Goal: Task Accomplishment & Management: Use online tool/utility

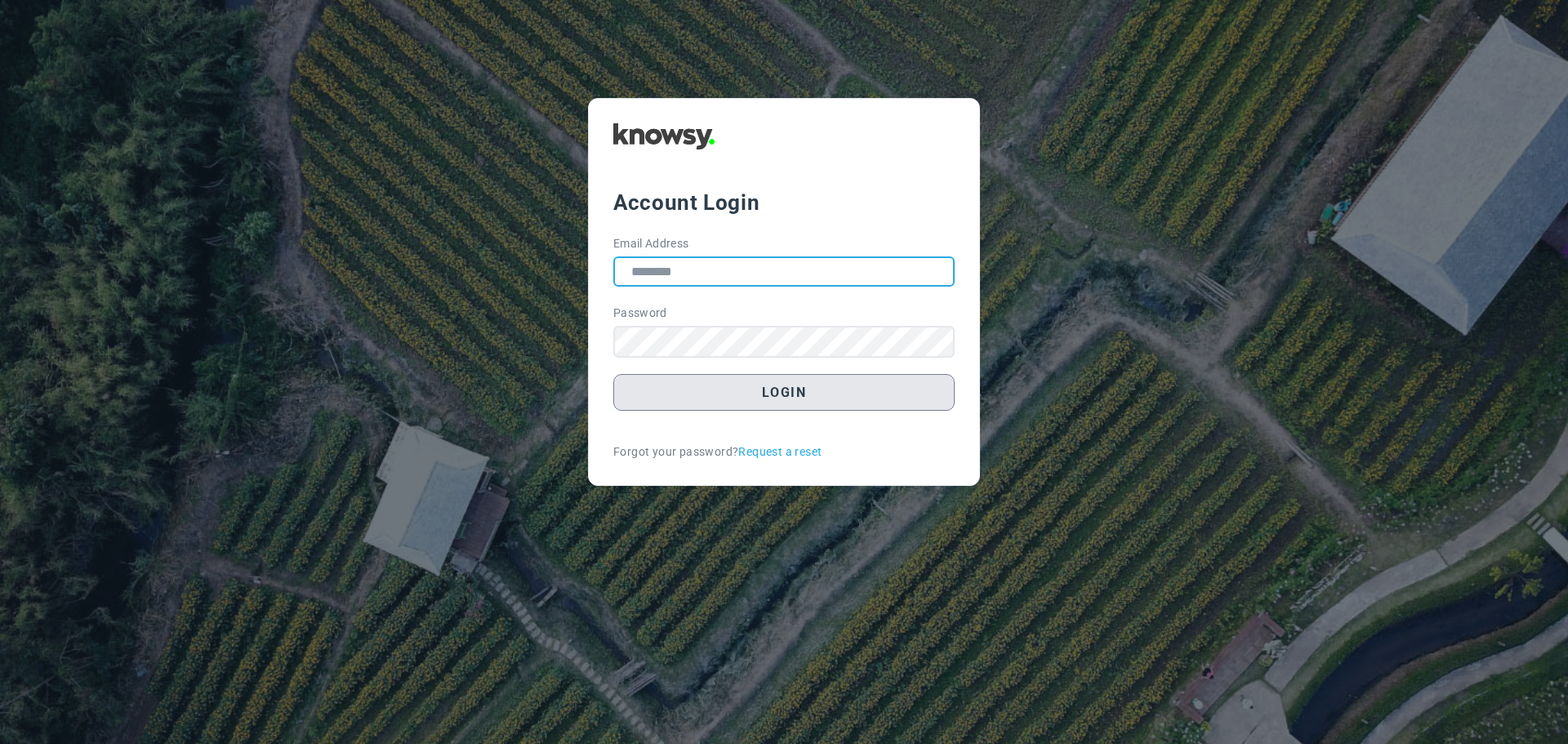
type input "**********"
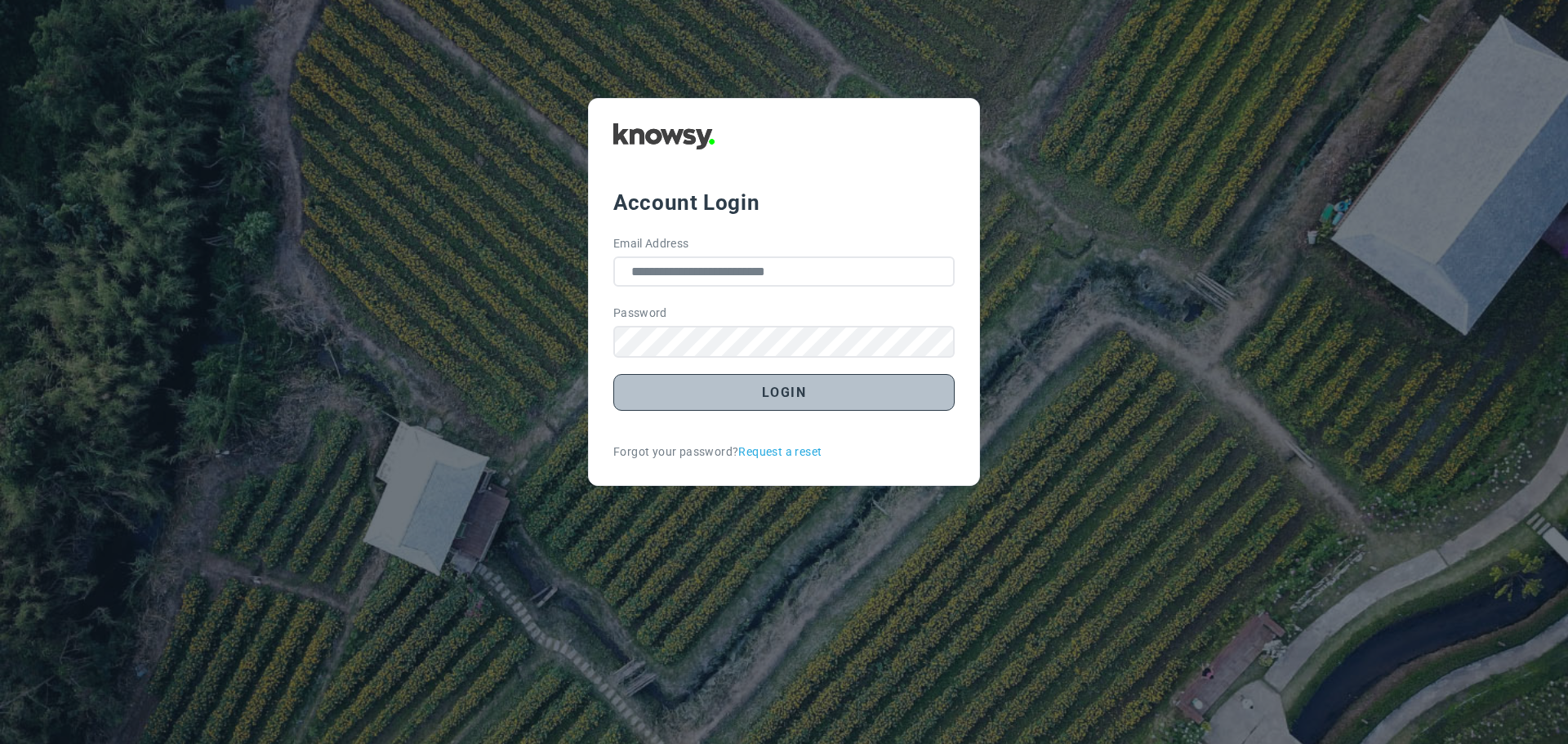
click at [780, 388] on button "Login" at bounding box center [784, 392] width 342 height 37
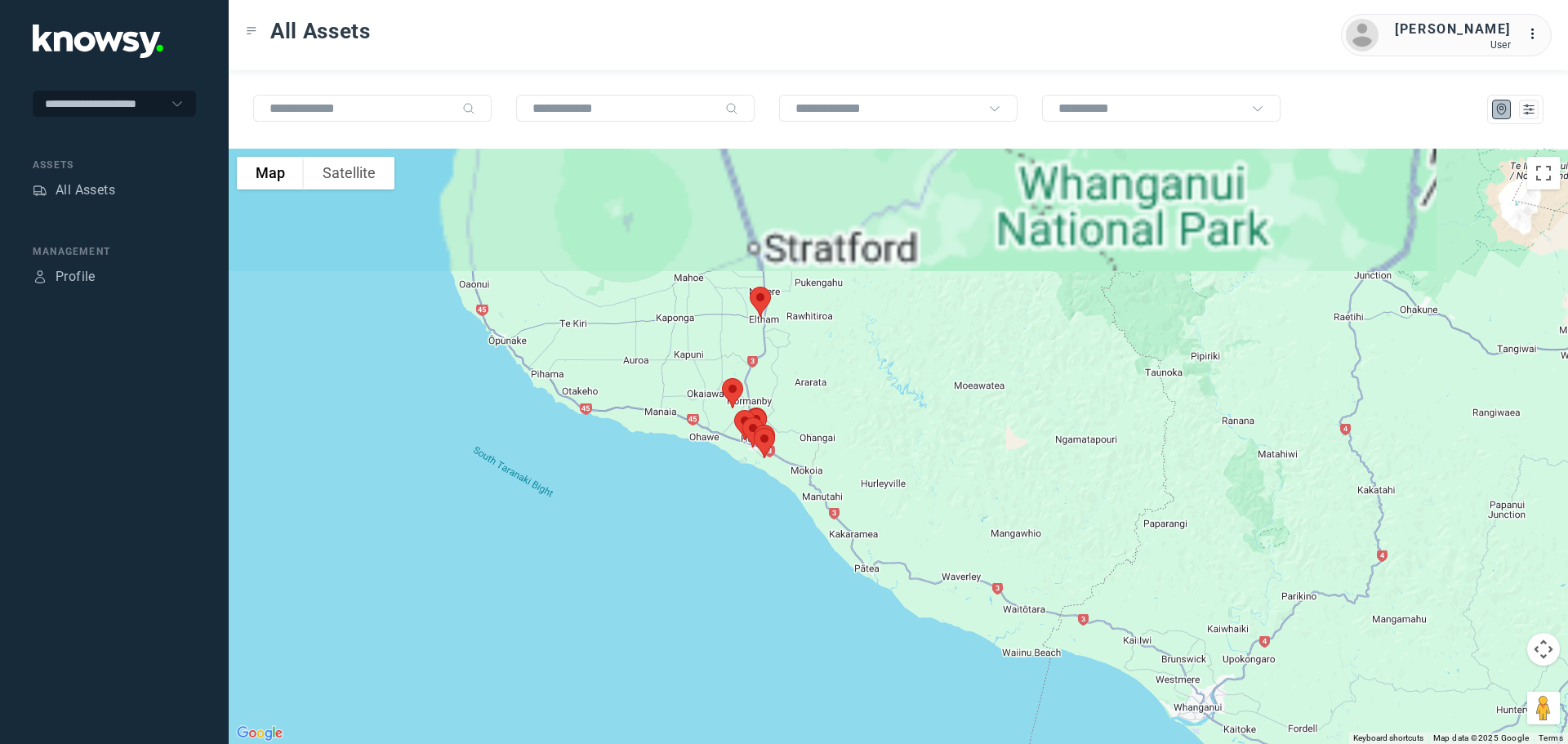
drag, startPoint x: 925, startPoint y: 223, endPoint x: 924, endPoint y: 422, distance: 199.0
click at [934, 419] on div at bounding box center [898, 446] width 1339 height 595
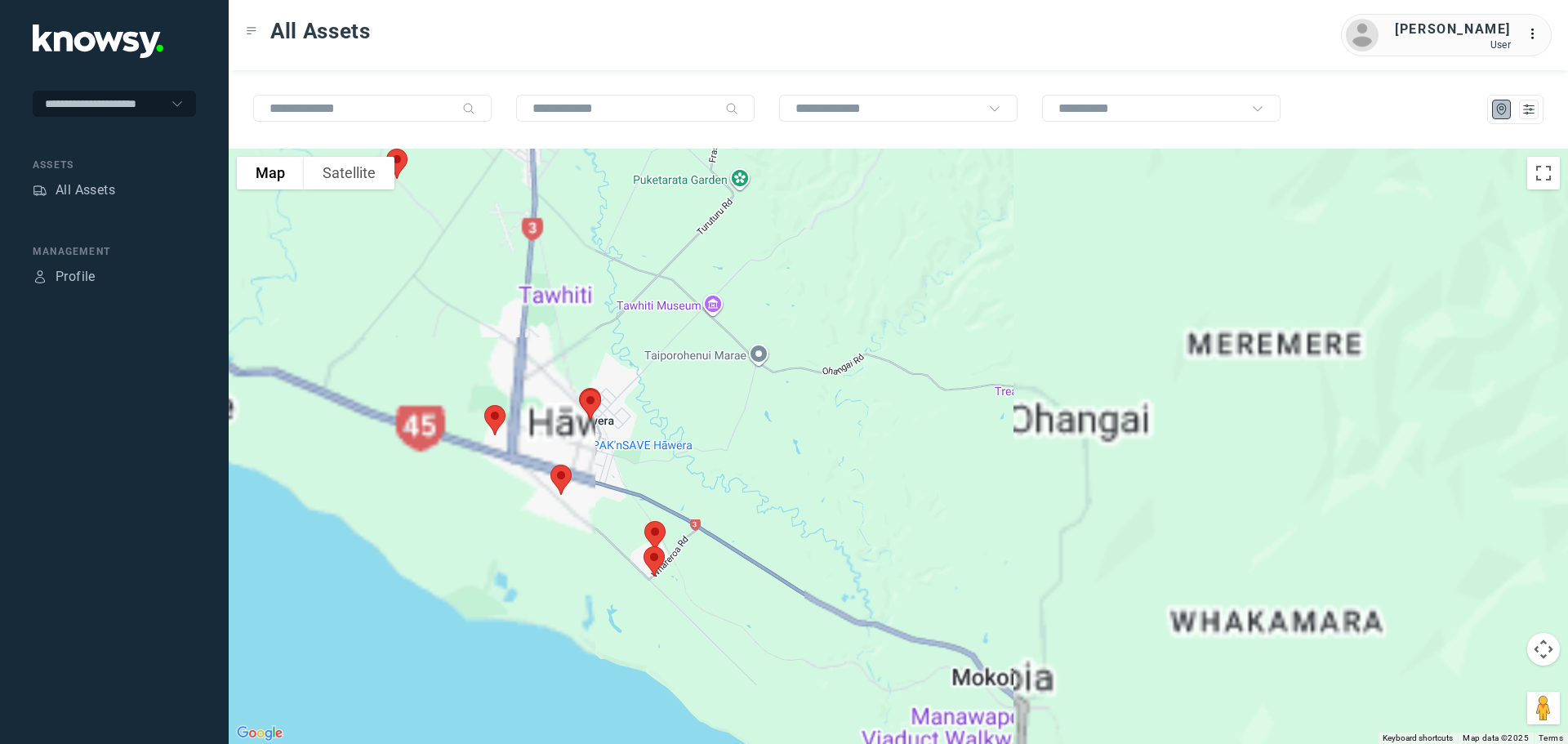
drag, startPoint x: 796, startPoint y: 540, endPoint x: 783, endPoint y: 456, distance: 85.0
click at [795, 456] on div at bounding box center [898, 446] width 1339 height 595
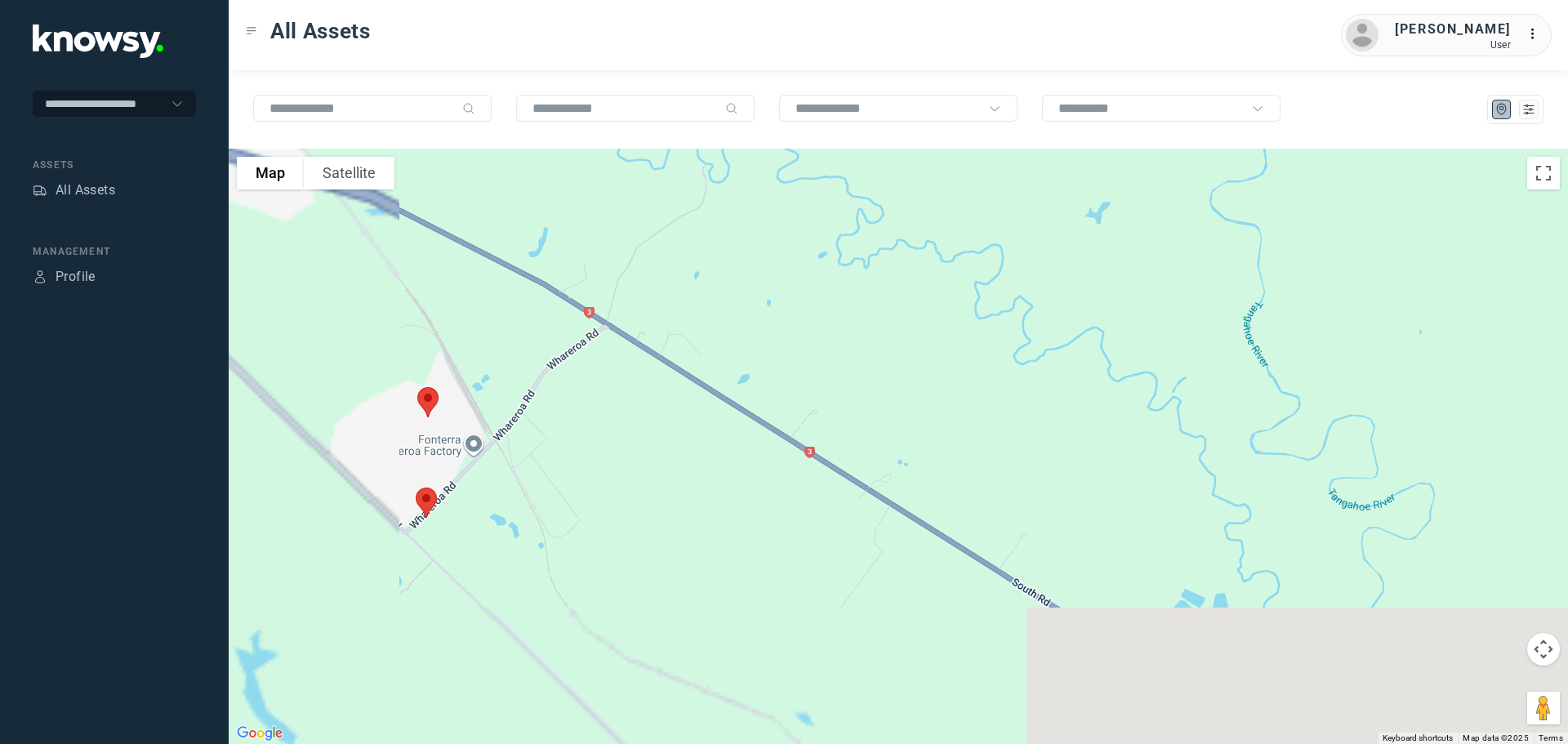
drag, startPoint x: 678, startPoint y: 567, endPoint x: 978, endPoint y: 264, distance: 426.4
click at [978, 264] on div at bounding box center [898, 446] width 1339 height 595
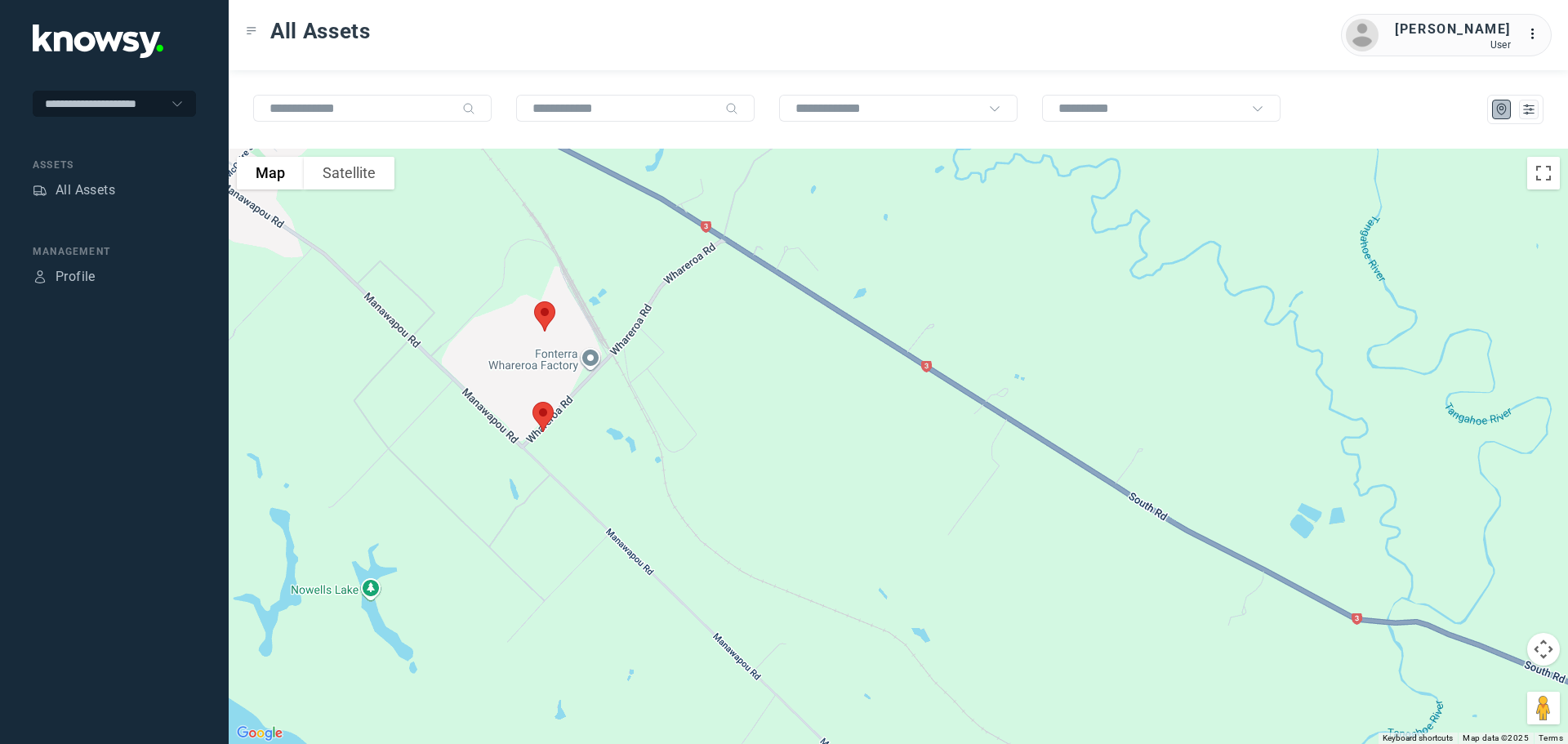
click at [545, 416] on img at bounding box center [543, 416] width 34 height 43
click at [599, 313] on button "Close" at bounding box center [595, 324] width 39 height 39
click at [547, 312] on img at bounding box center [545, 317] width 34 height 43
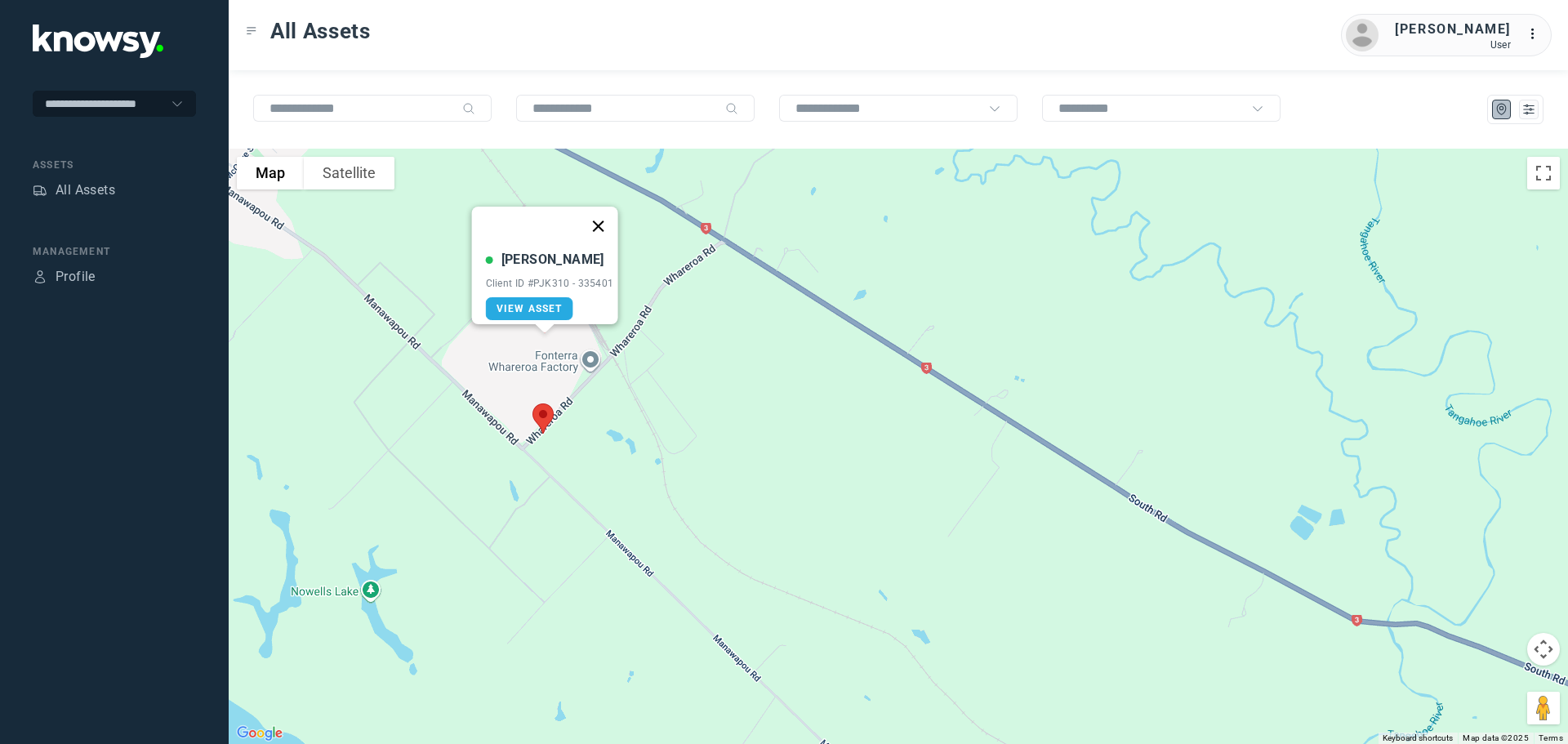
click at [604, 211] on button "Close" at bounding box center [597, 226] width 39 height 39
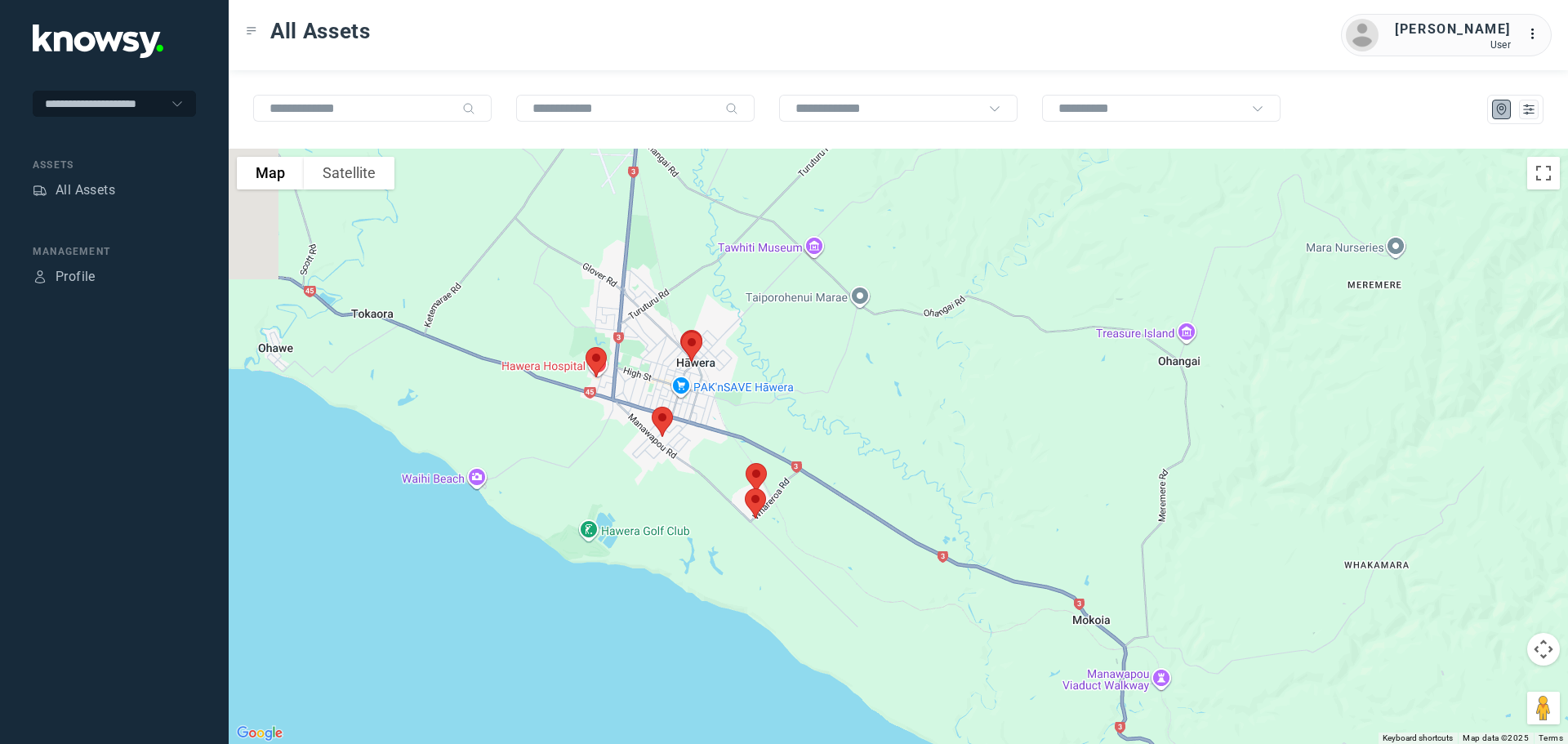
drag, startPoint x: 759, startPoint y: 259, endPoint x: 823, endPoint y: 463, distance: 213.8
click at [822, 462] on div at bounding box center [898, 446] width 1339 height 595
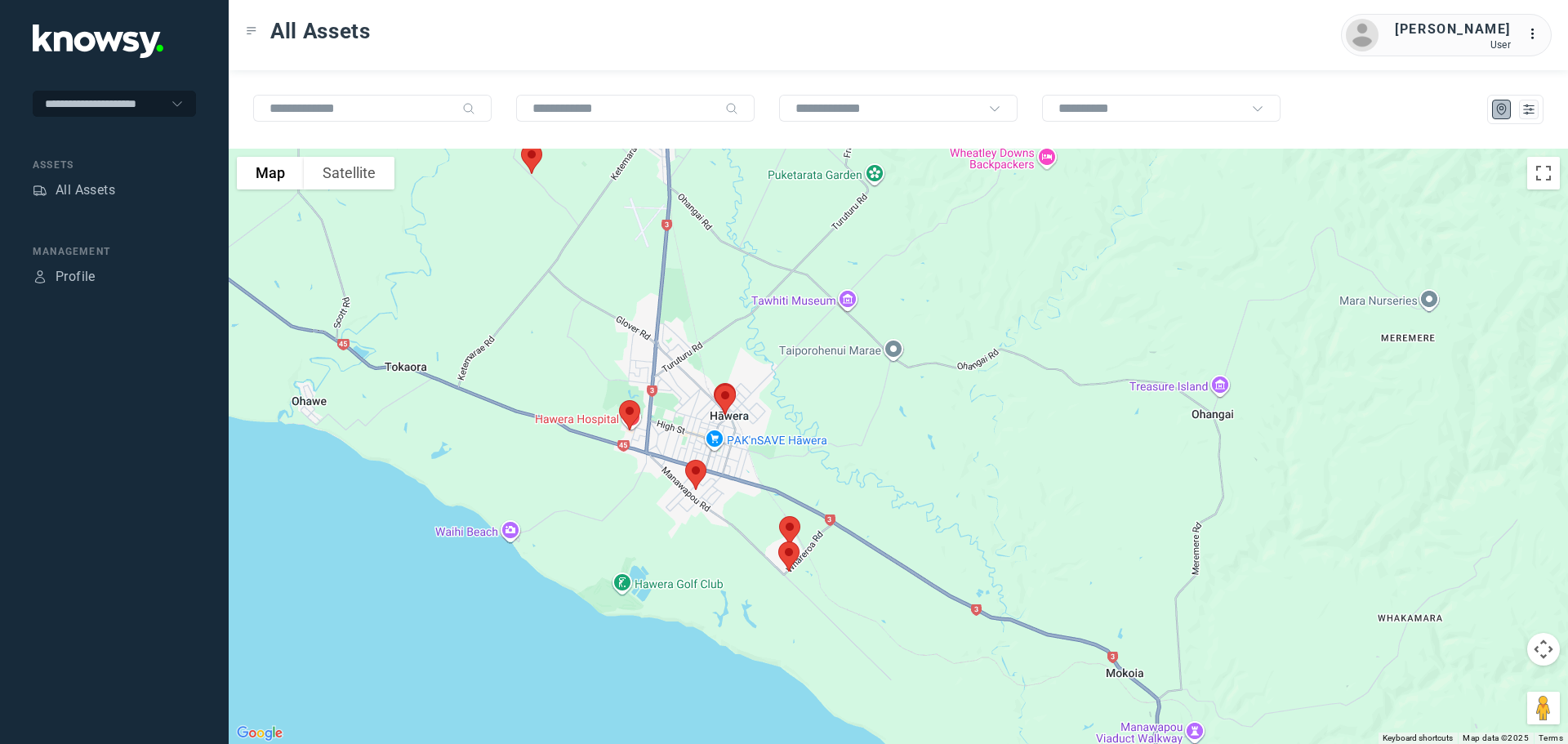
click at [695, 468] on img at bounding box center [695, 475] width 34 height 43
click at [759, 368] on button "Close" at bounding box center [748, 382] width 39 height 39
click at [631, 405] on img at bounding box center [629, 415] width 34 height 43
click at [691, 311] on button "Close" at bounding box center [682, 323] width 39 height 39
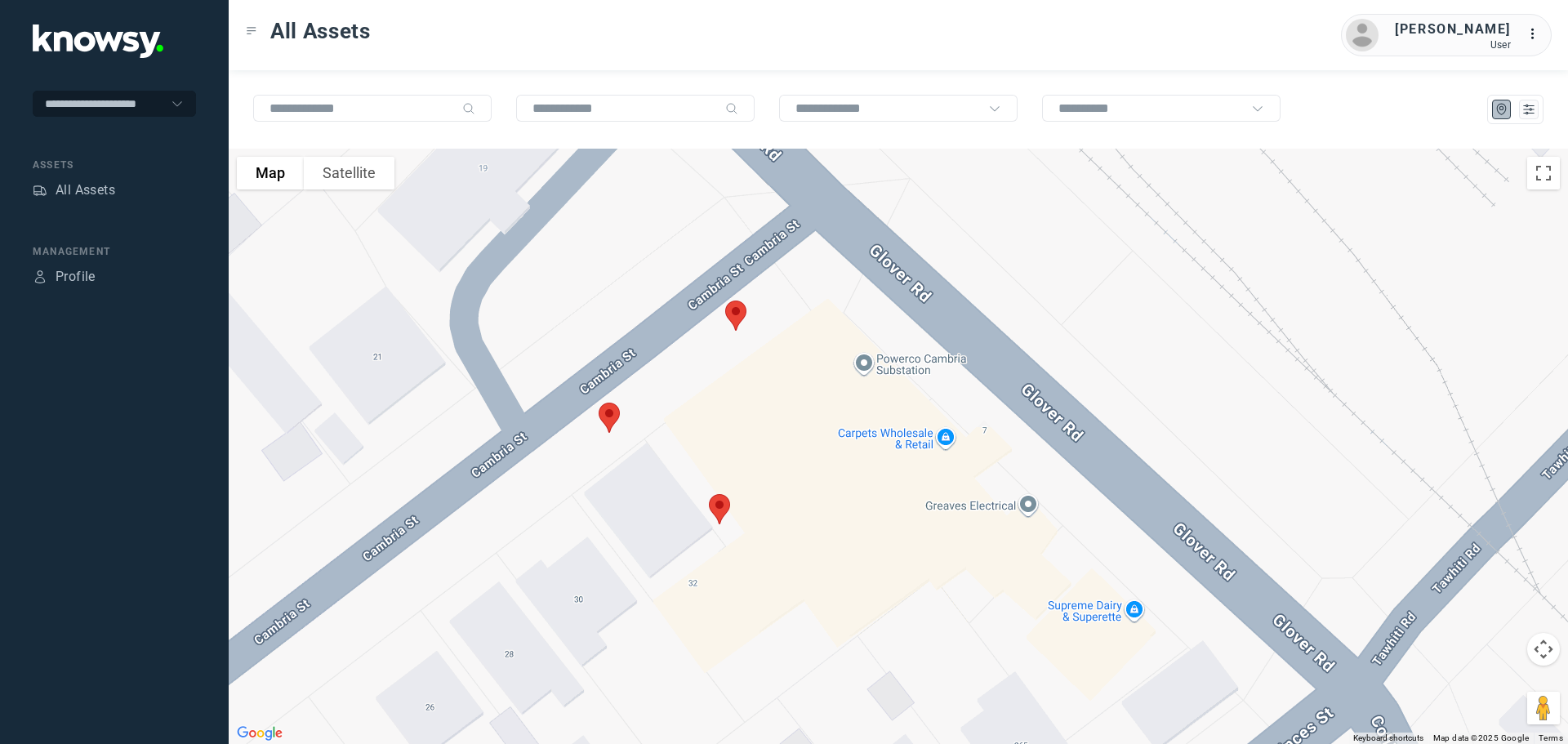
click at [737, 313] on img at bounding box center [735, 316] width 34 height 43
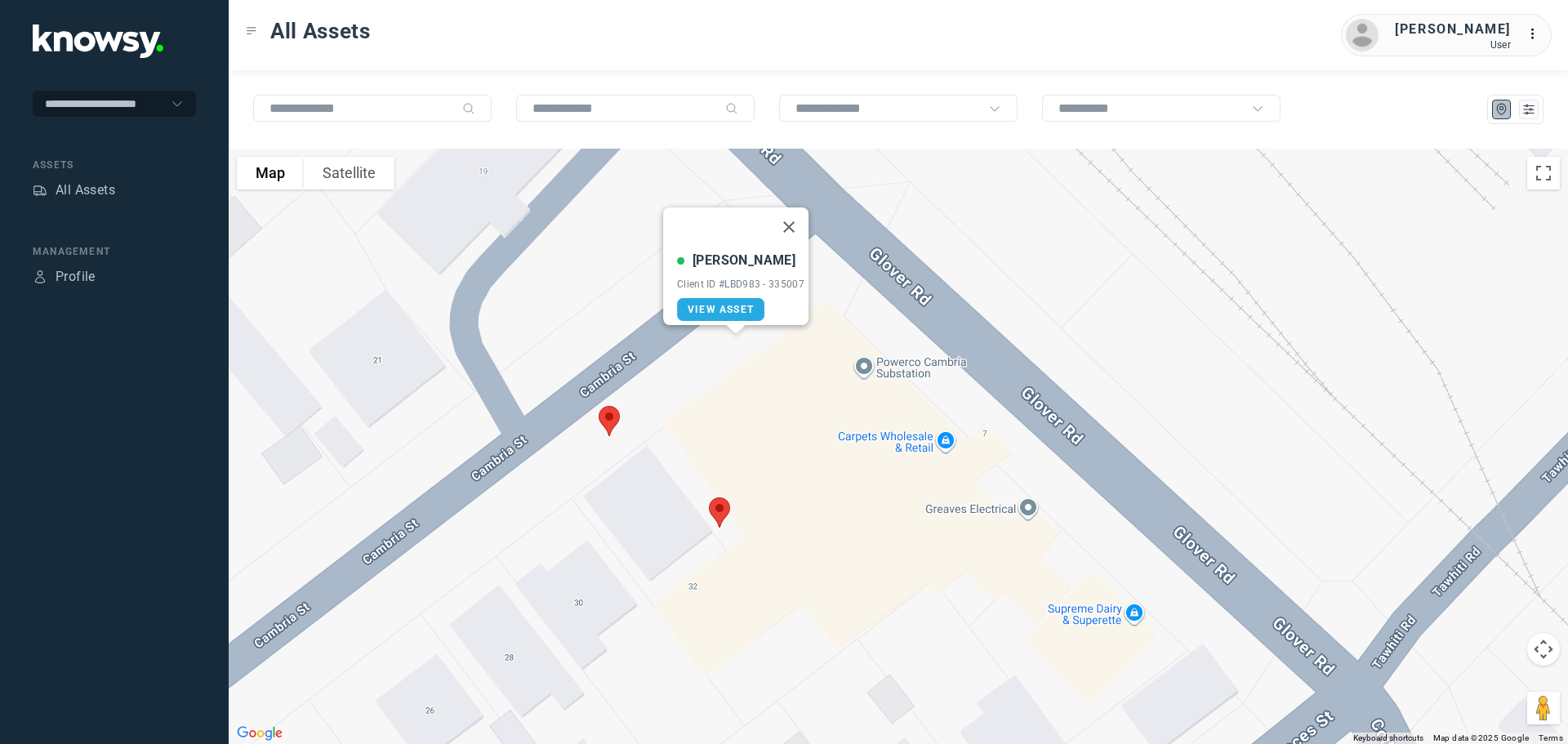
click at [606, 411] on img at bounding box center [609, 421] width 34 height 43
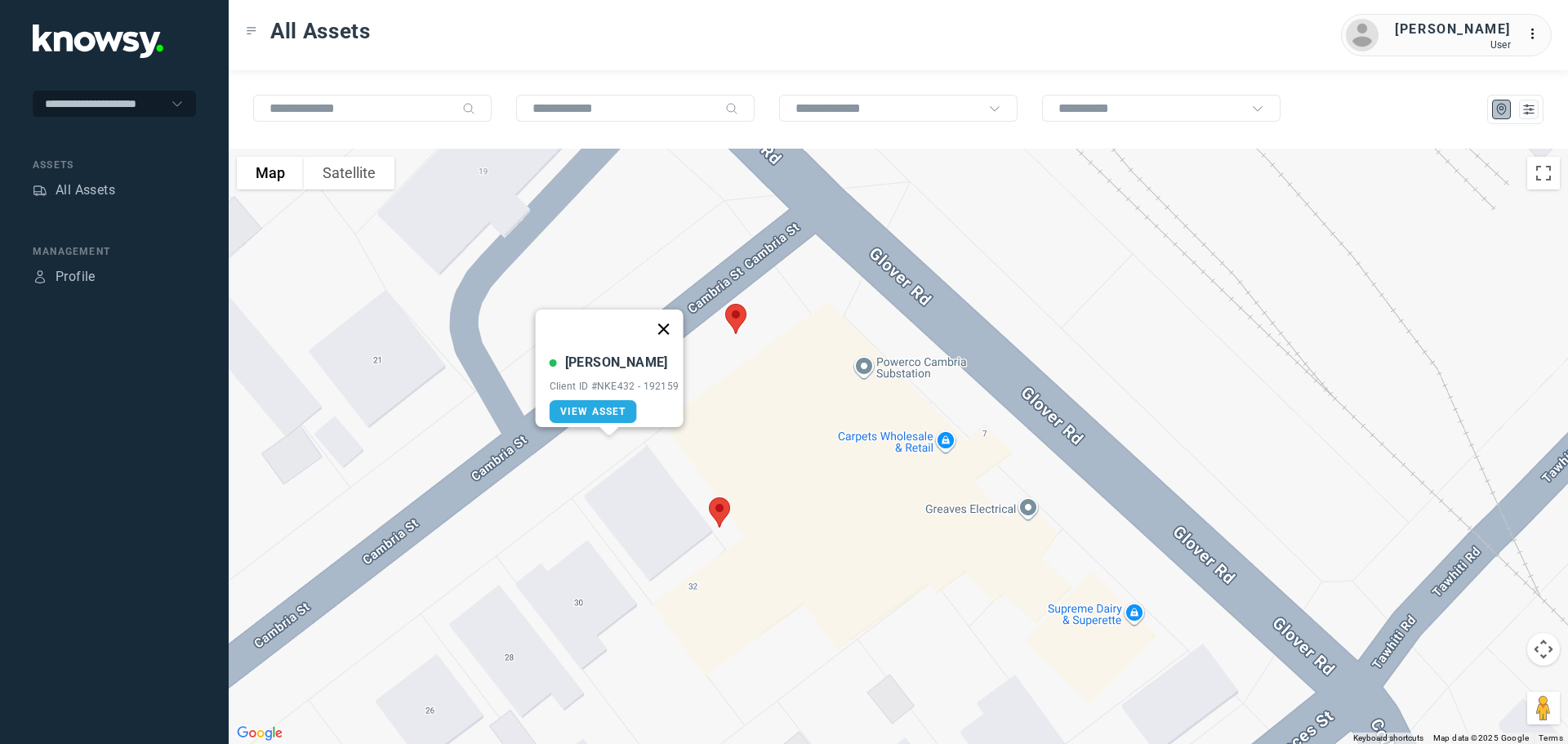
click at [673, 315] on button "Close" at bounding box center [663, 328] width 39 height 39
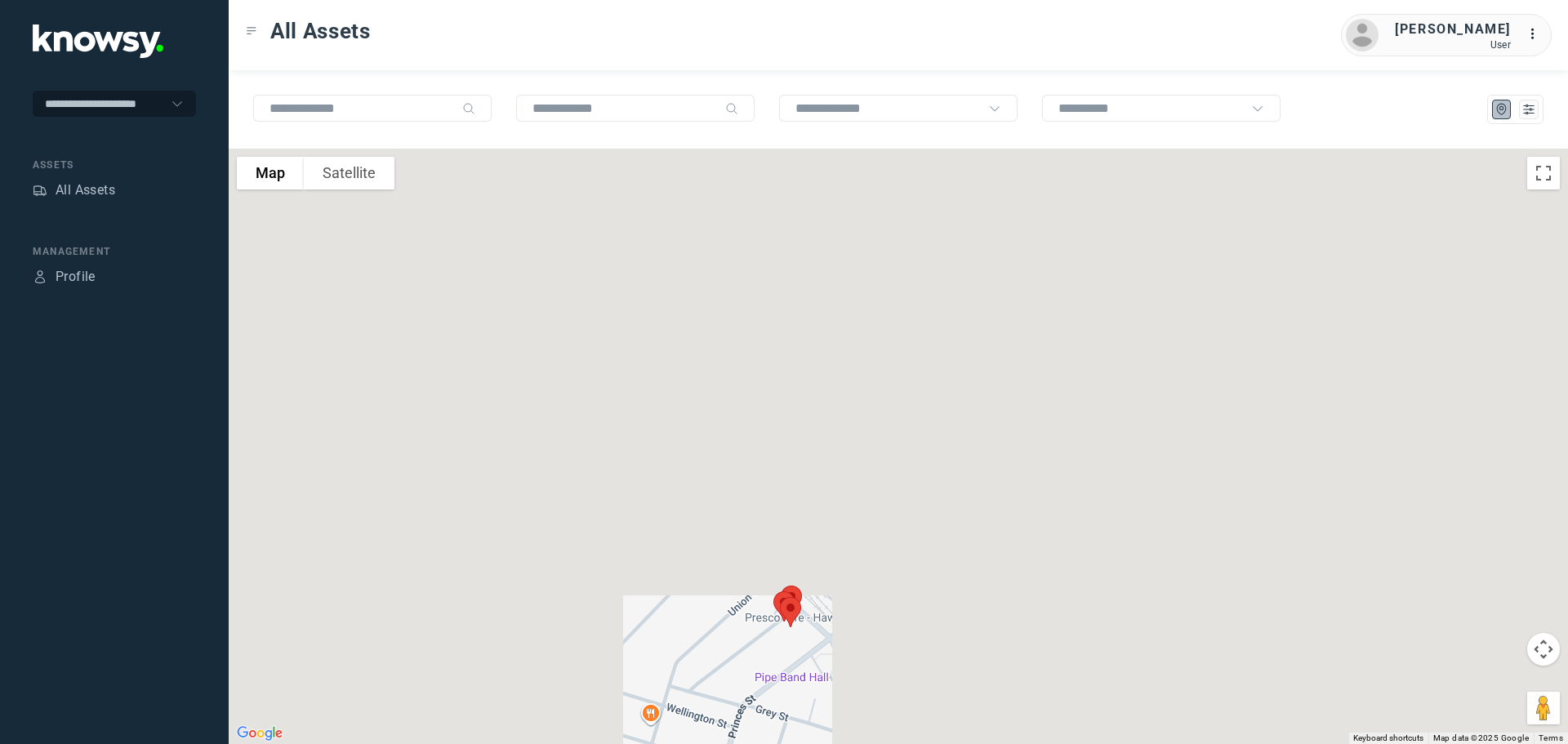
drag, startPoint x: 561, startPoint y: 237, endPoint x: 666, endPoint y: 527, distance: 308.4
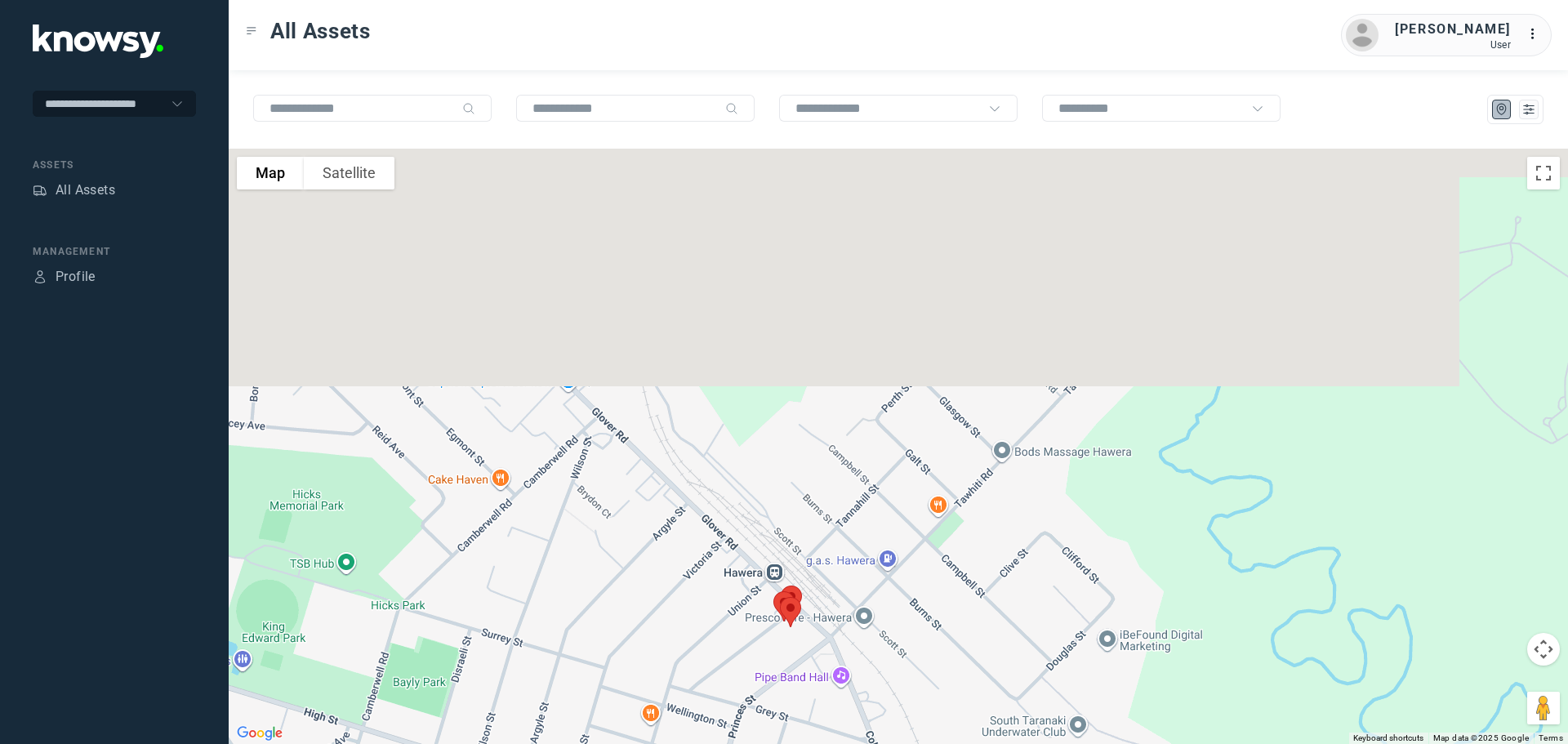
click at [666, 526] on div at bounding box center [898, 446] width 1339 height 595
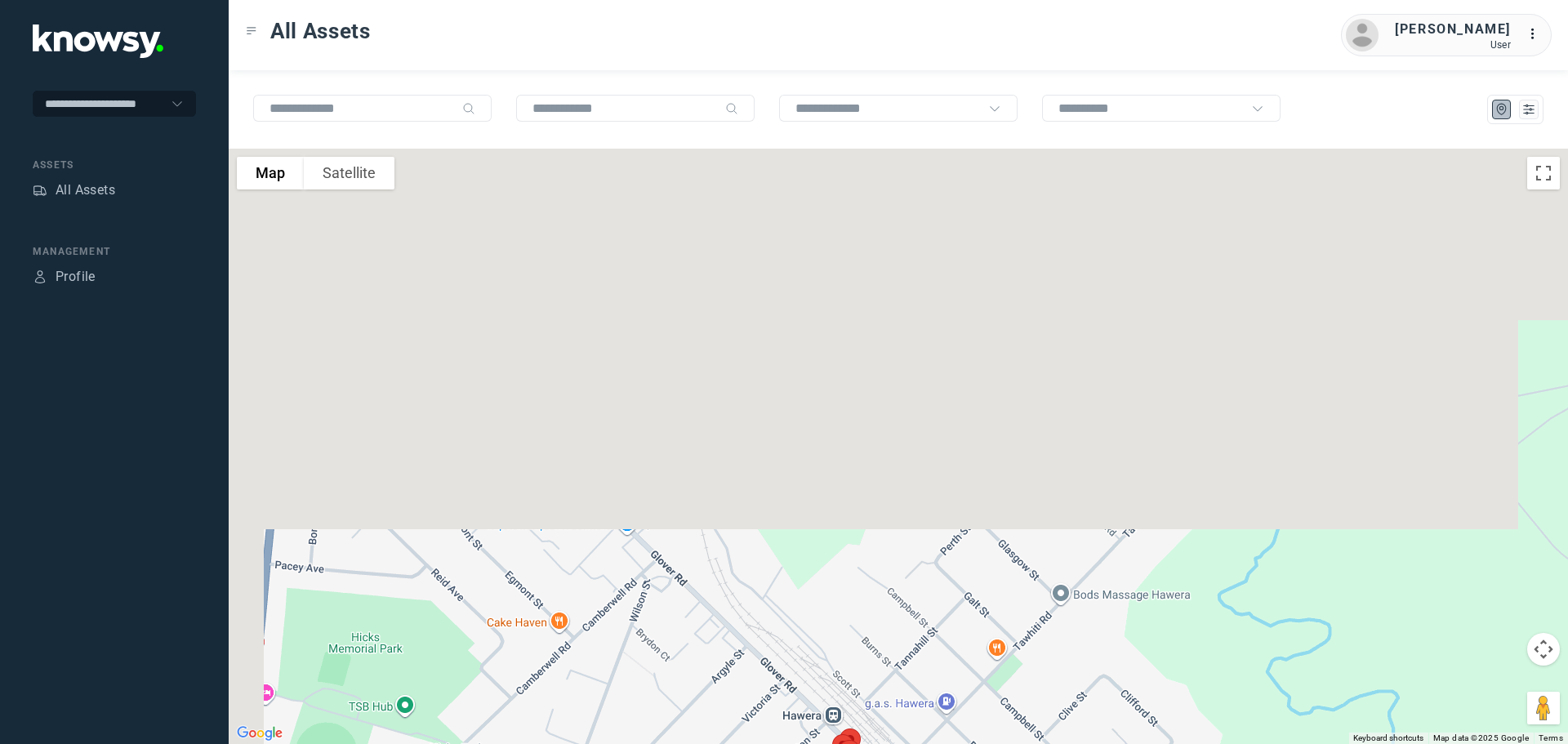
drag, startPoint x: 612, startPoint y: 343, endPoint x: 724, endPoint y: 568, distance: 251.3
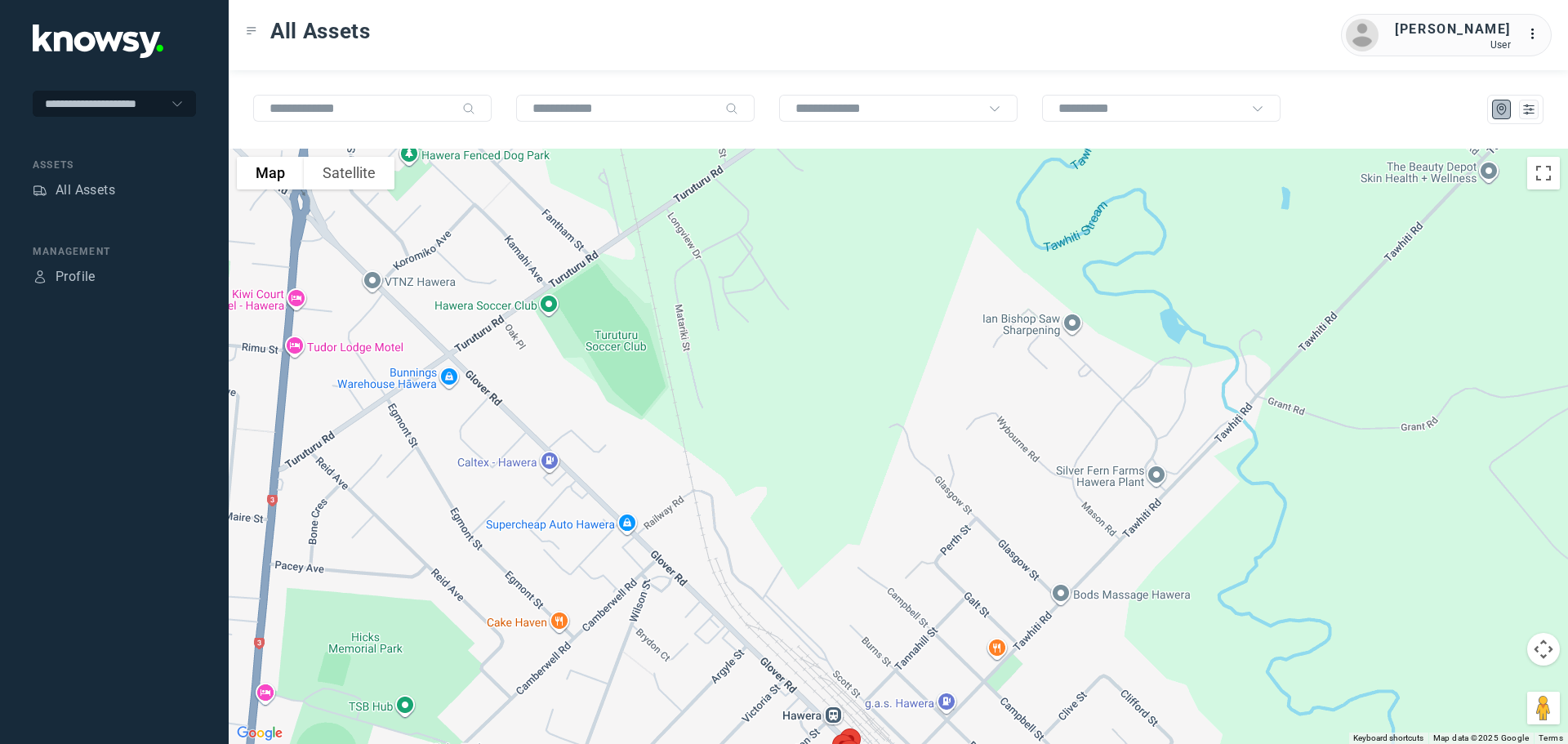
click at [723, 568] on div at bounding box center [898, 446] width 1339 height 595
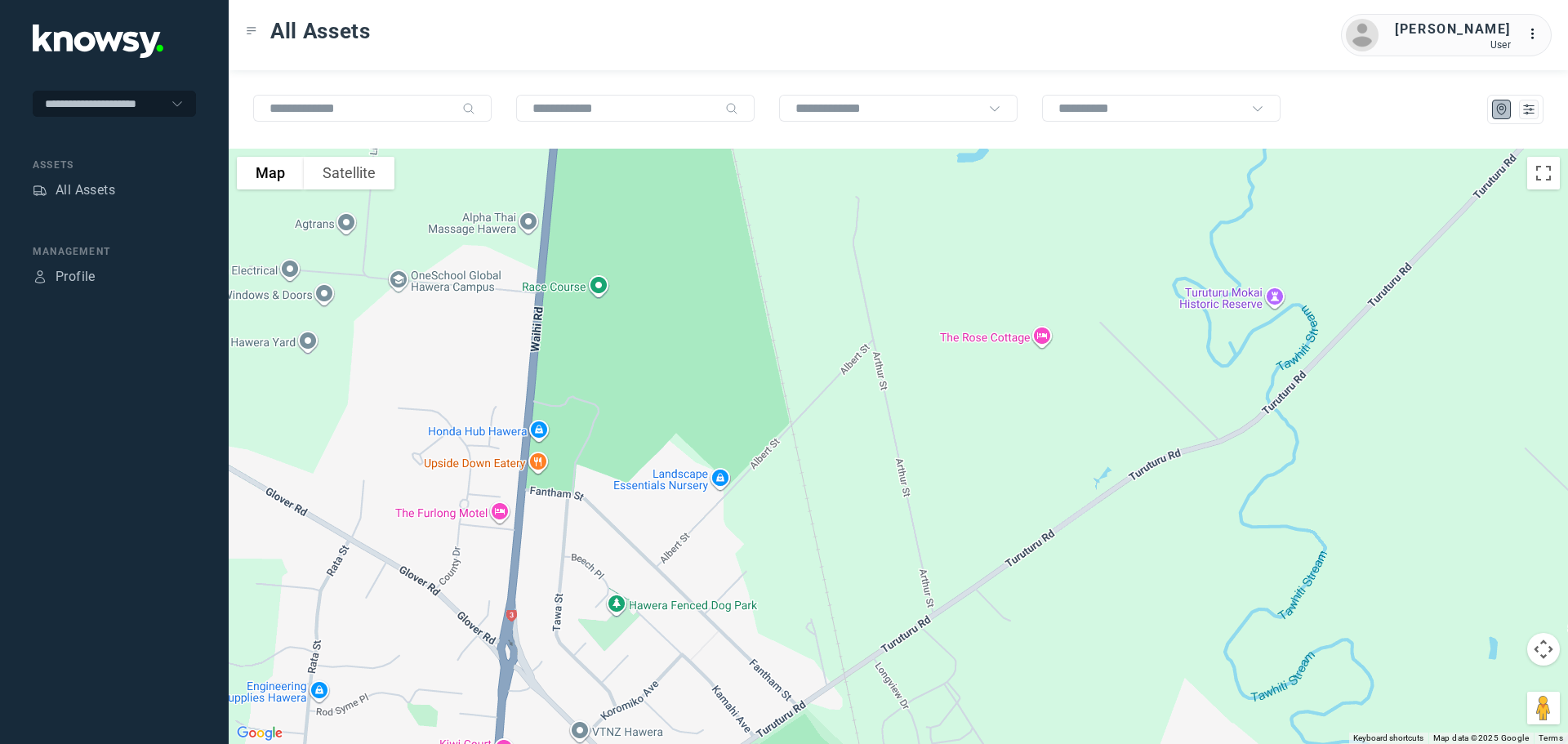
drag, startPoint x: 736, startPoint y: 495, endPoint x: 759, endPoint y: 623, distance: 130.0
click at [760, 625] on div at bounding box center [898, 446] width 1339 height 595
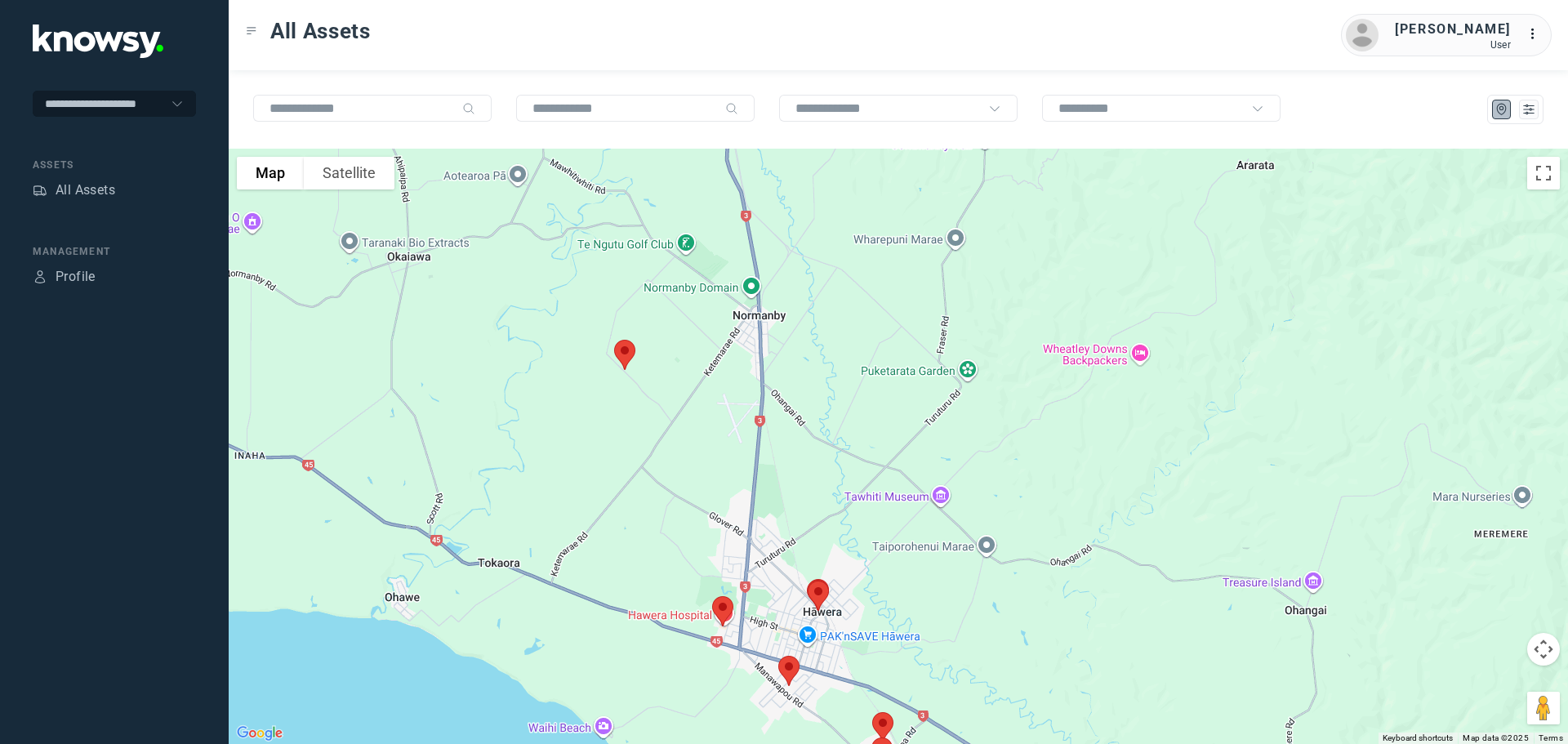
click at [624, 354] on img at bounding box center [624, 355] width 34 height 43
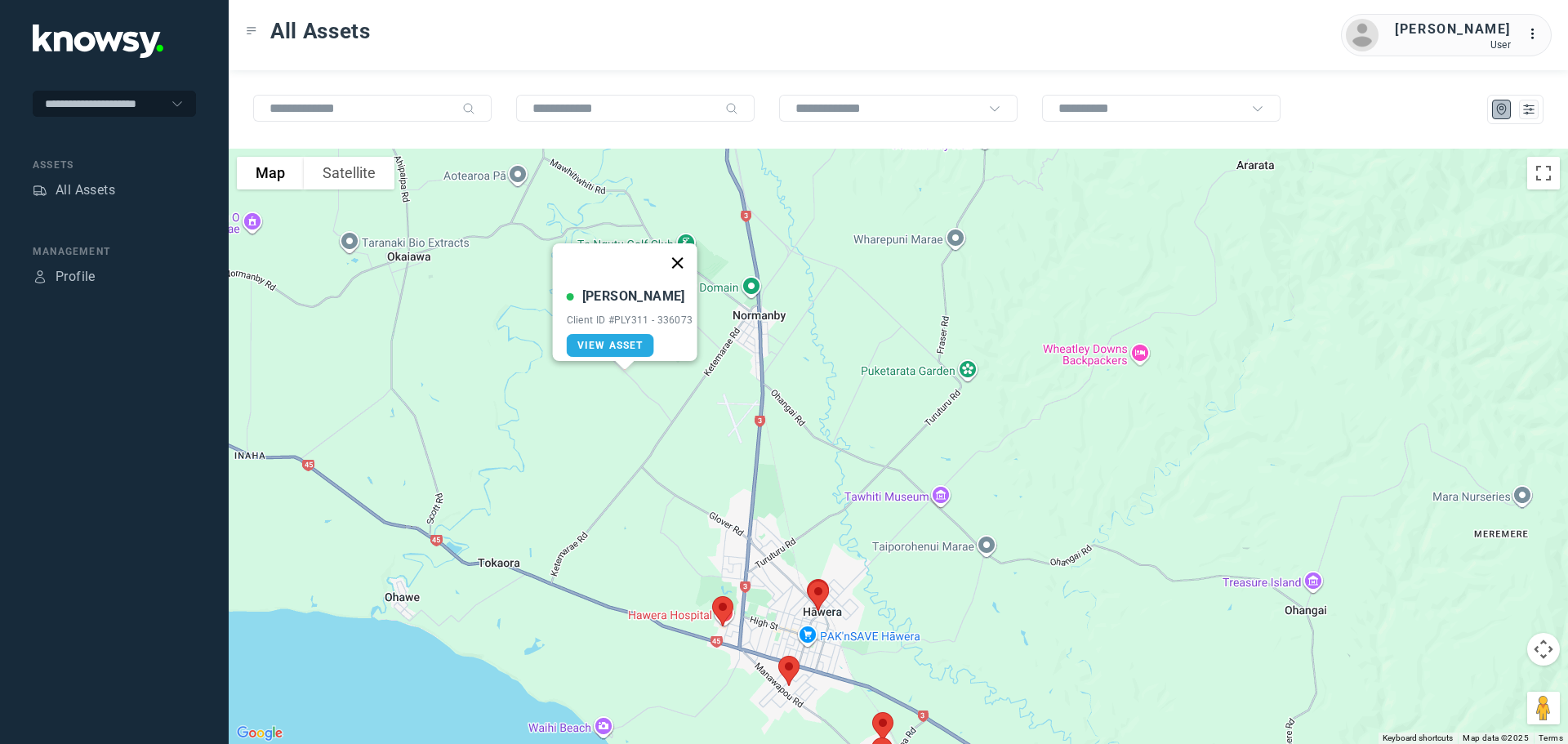
click at [681, 251] on button "Close" at bounding box center [677, 263] width 39 height 39
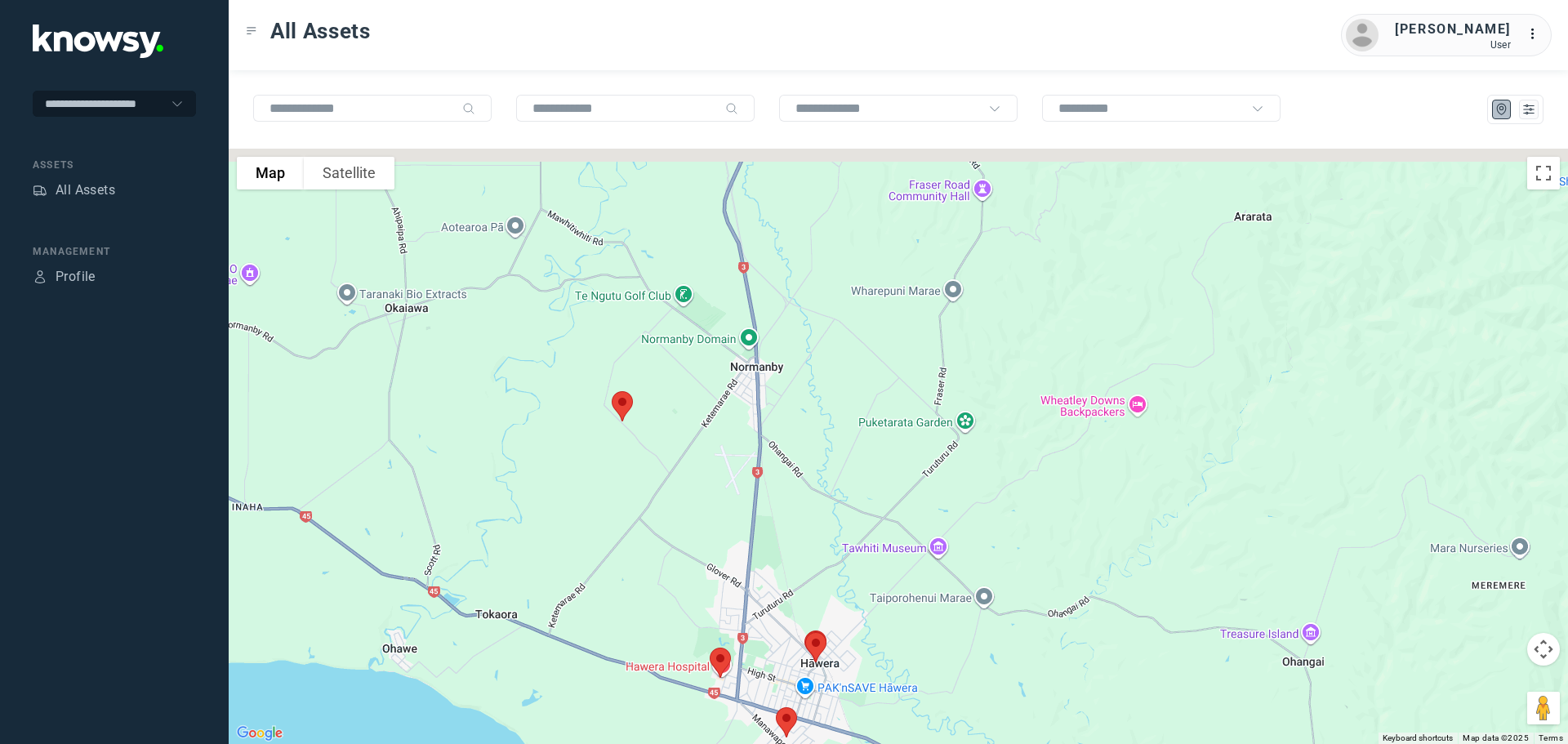
drag, startPoint x: 583, startPoint y: 406, endPoint x: 611, endPoint y: 590, distance: 186.1
click at [611, 590] on div "To navigate, press the arrow keys." at bounding box center [898, 446] width 1339 height 595
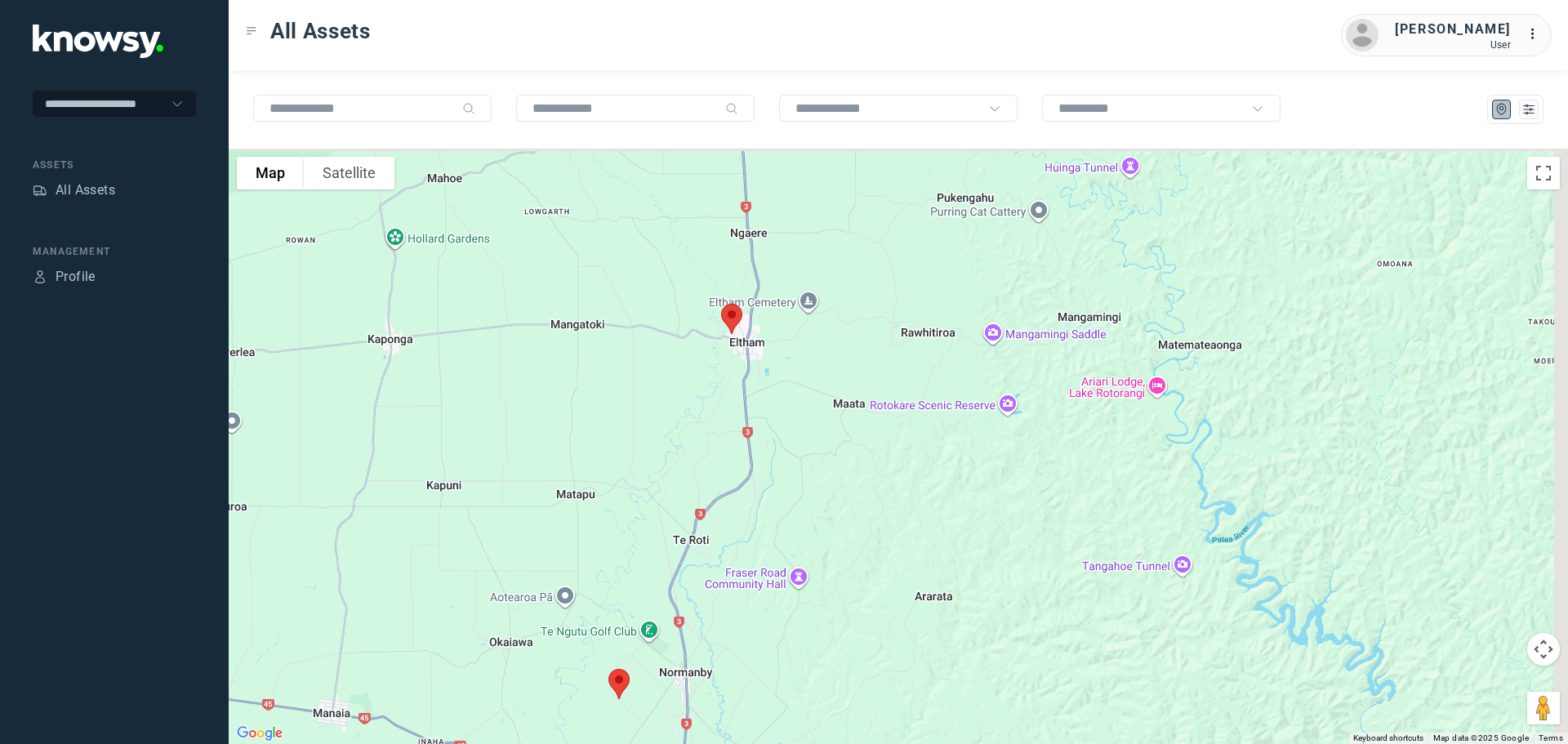
drag, startPoint x: 684, startPoint y: 387, endPoint x: 665, endPoint y: 492, distance: 106.7
click at [665, 492] on div at bounding box center [898, 446] width 1339 height 595
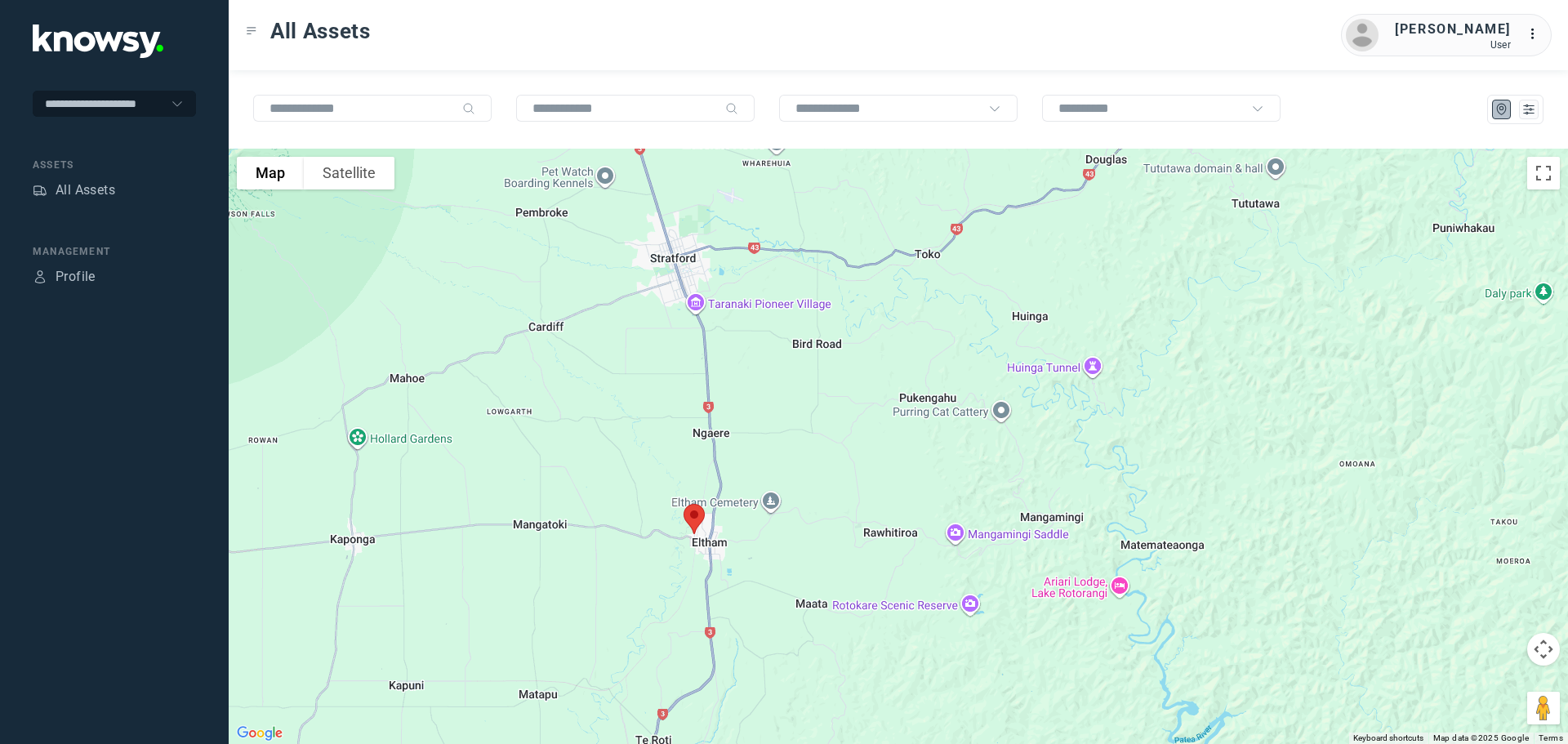
click at [698, 513] on img at bounding box center [693, 519] width 34 height 43
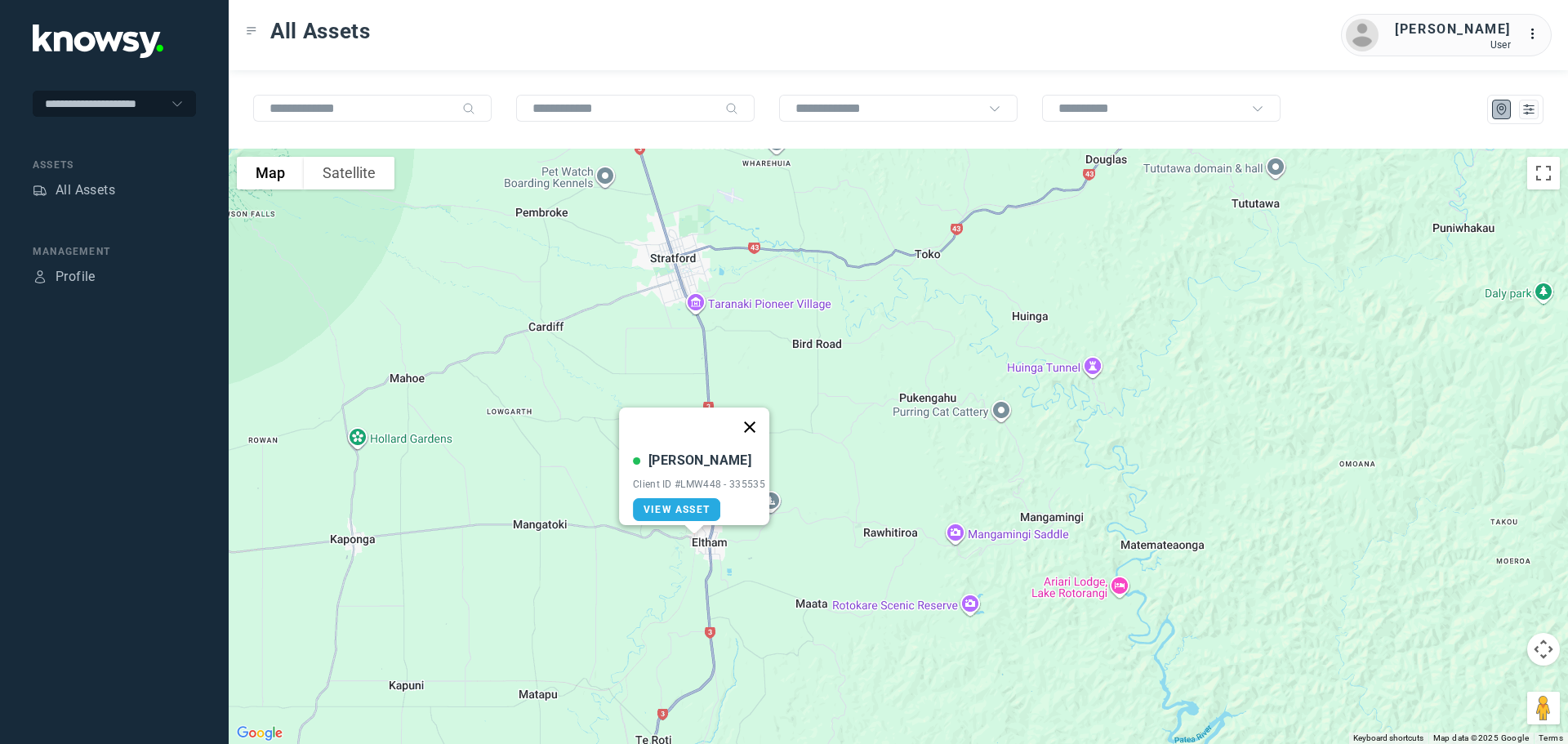
click at [759, 414] on button "Close" at bounding box center [749, 426] width 39 height 39
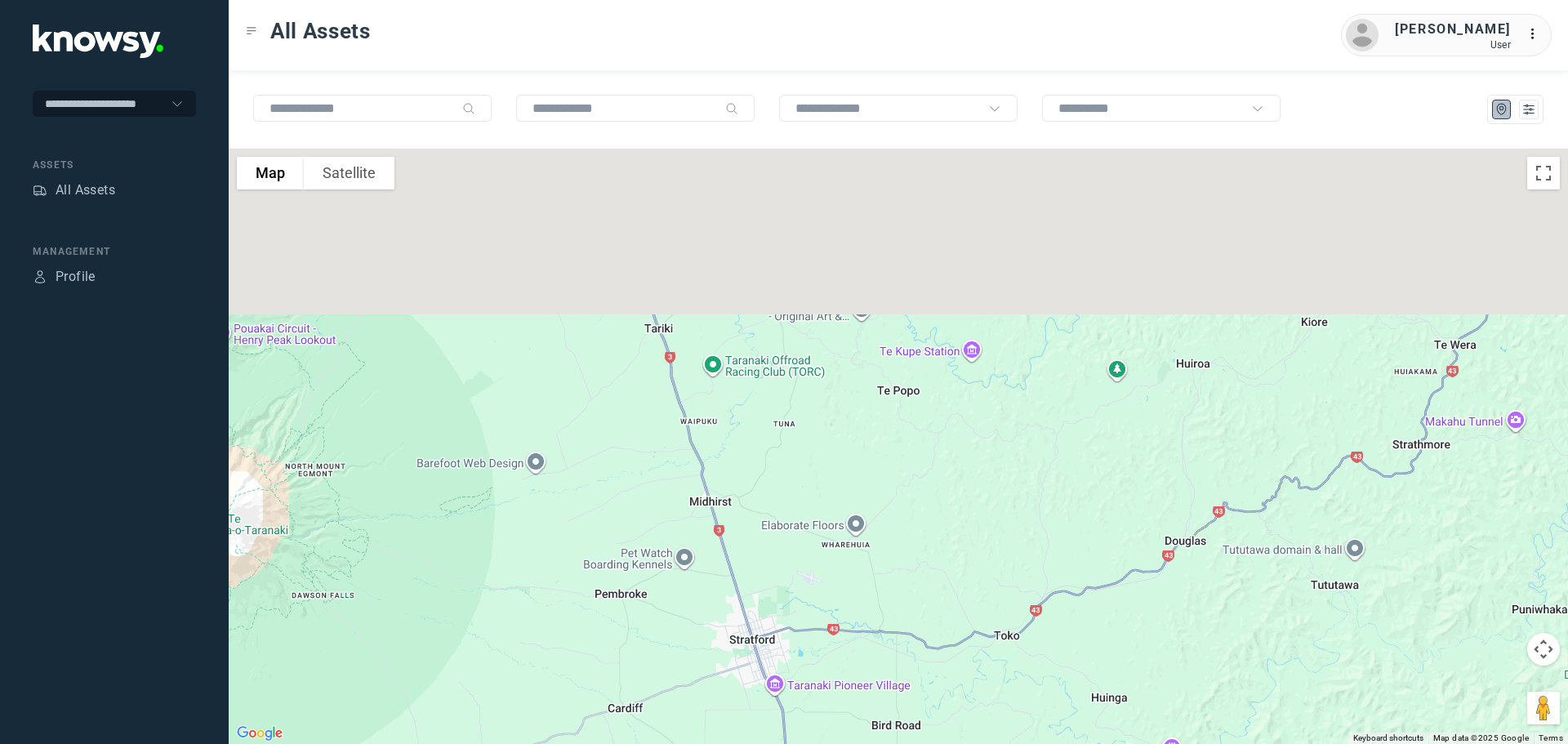
drag, startPoint x: 633, startPoint y: 296, endPoint x: 713, endPoint y: 678, distance: 390.3
click at [713, 678] on div at bounding box center [898, 446] width 1339 height 595
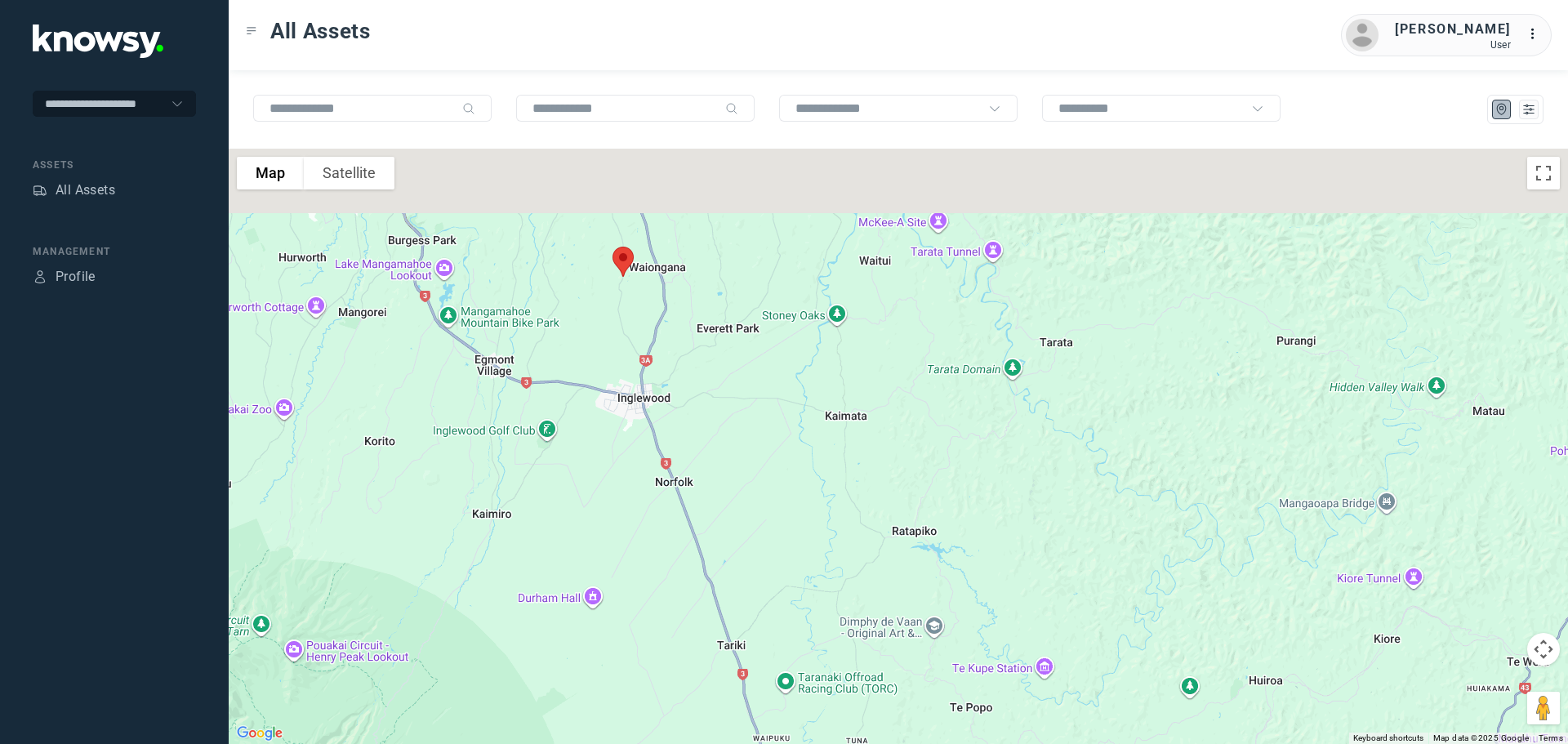
drag, startPoint x: 648, startPoint y: 551, endPoint x: 686, endPoint y: 642, distance: 98.6
click at [686, 645] on div at bounding box center [898, 446] width 1339 height 595
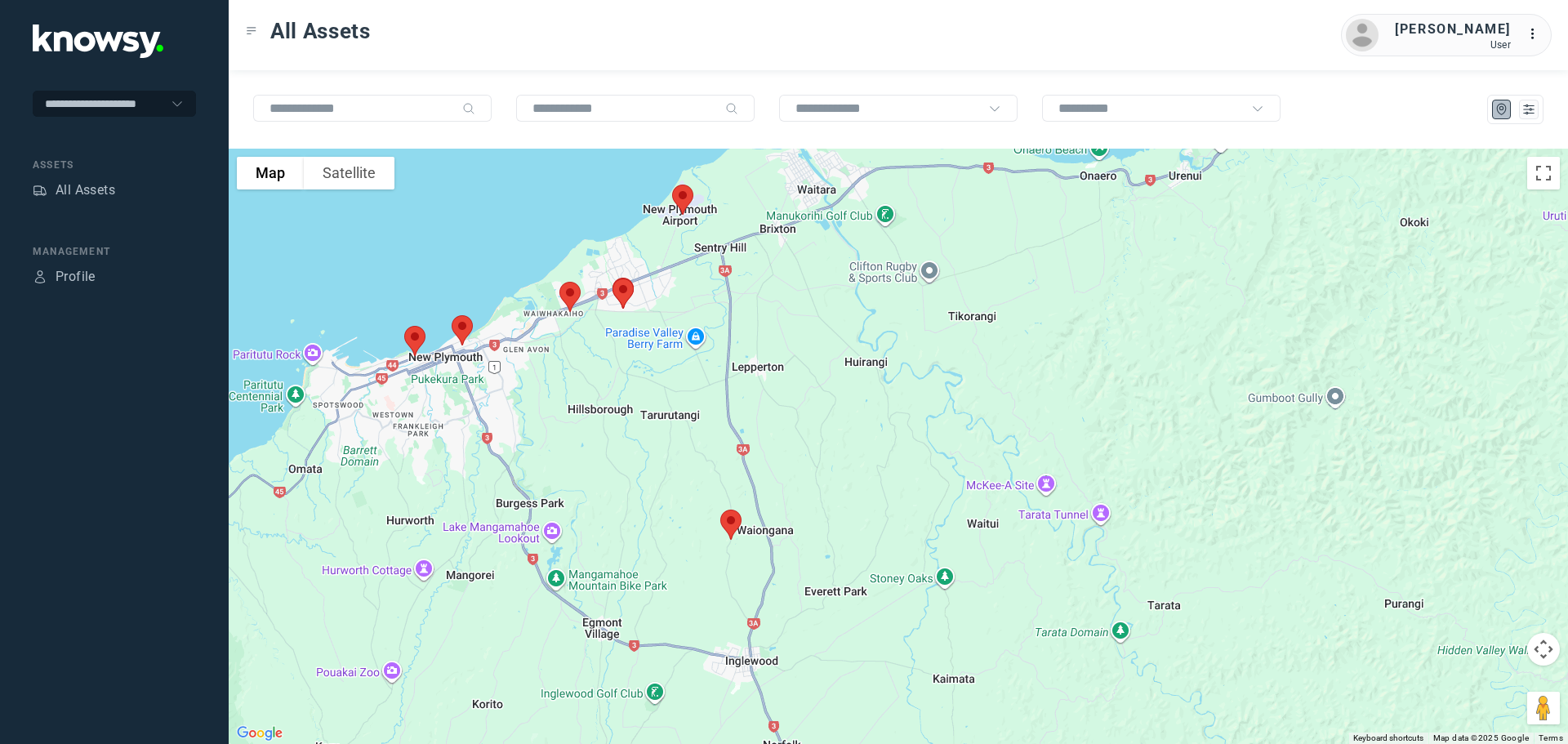
click at [602, 468] on div at bounding box center [898, 446] width 1339 height 595
click at [732, 524] on img at bounding box center [730, 525] width 34 height 43
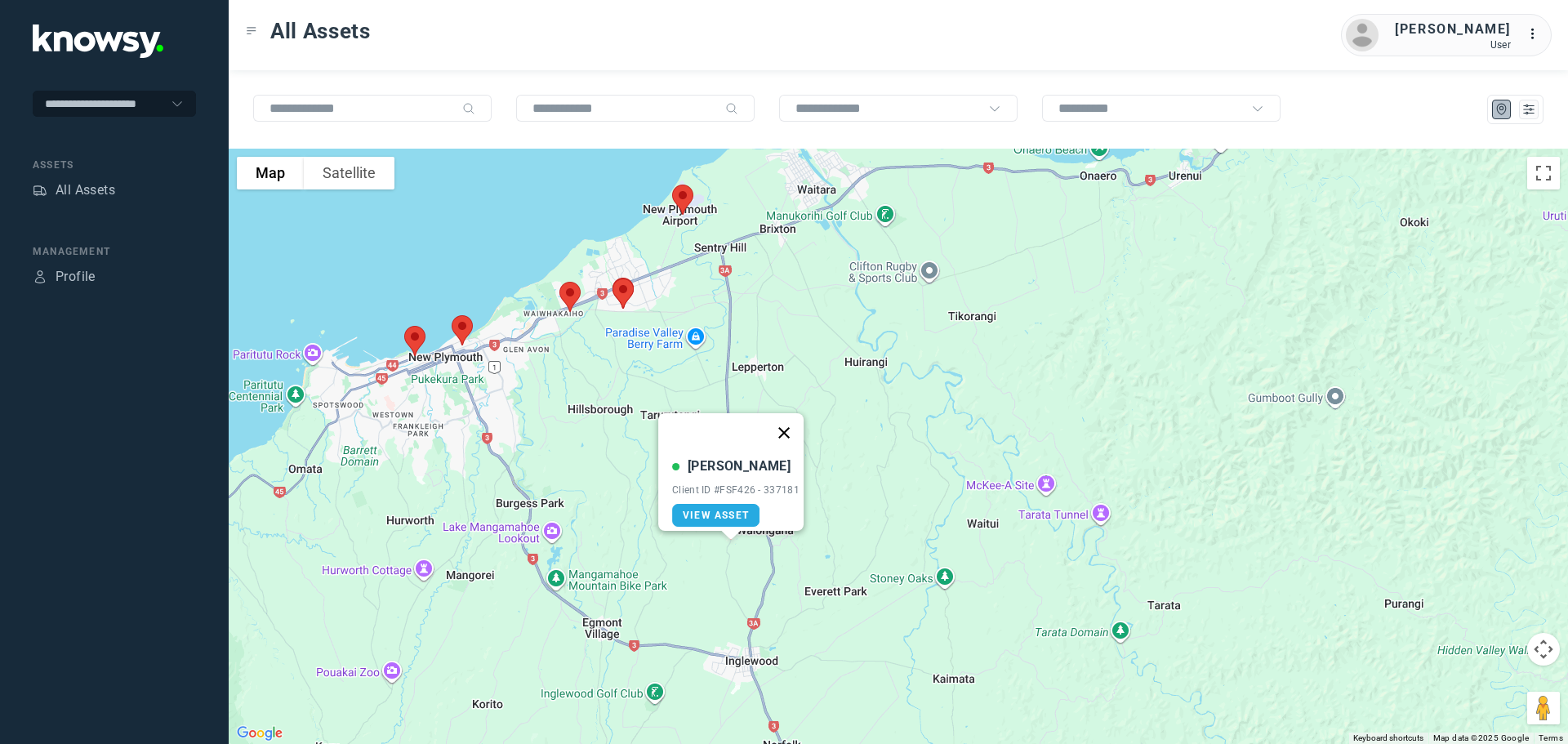
click at [792, 422] on button "Close" at bounding box center [783, 432] width 39 height 39
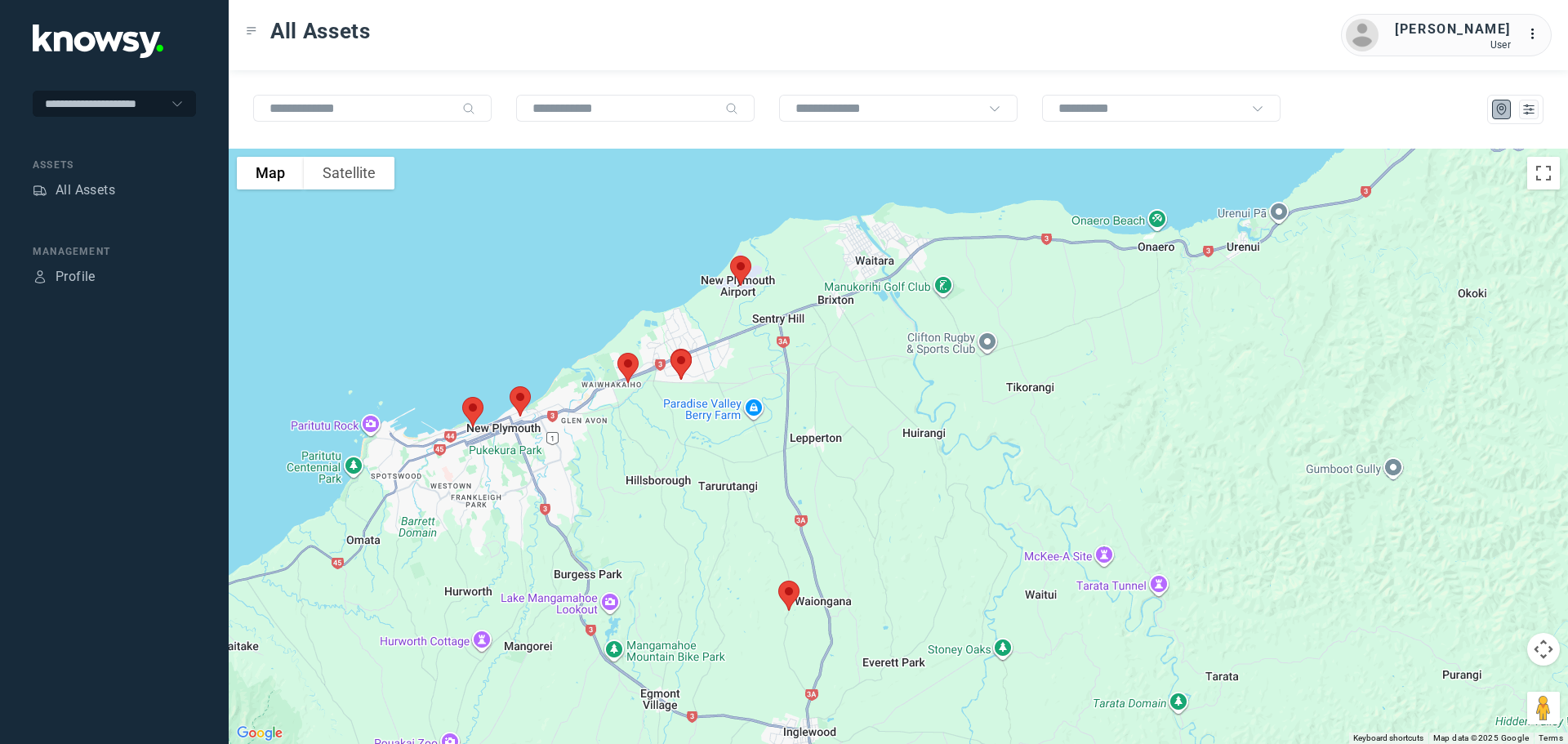
drag, startPoint x: 624, startPoint y: 482, endPoint x: 689, endPoint y: 572, distance: 111.0
click at [689, 572] on div at bounding box center [898, 446] width 1339 height 595
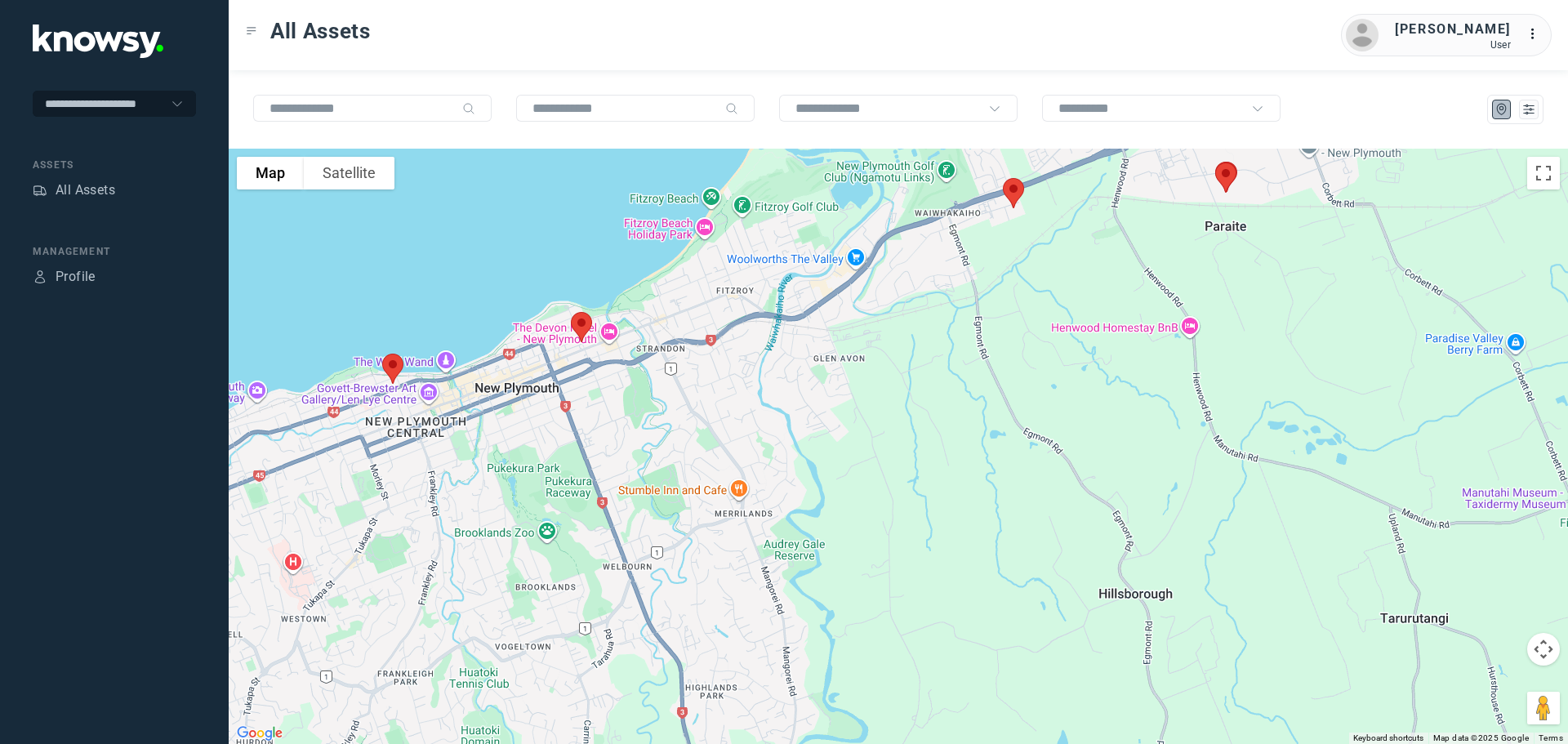
drag, startPoint x: 525, startPoint y: 366, endPoint x: 891, endPoint y: 611, distance: 440.4
click at [891, 611] on div at bounding box center [898, 446] width 1339 height 595
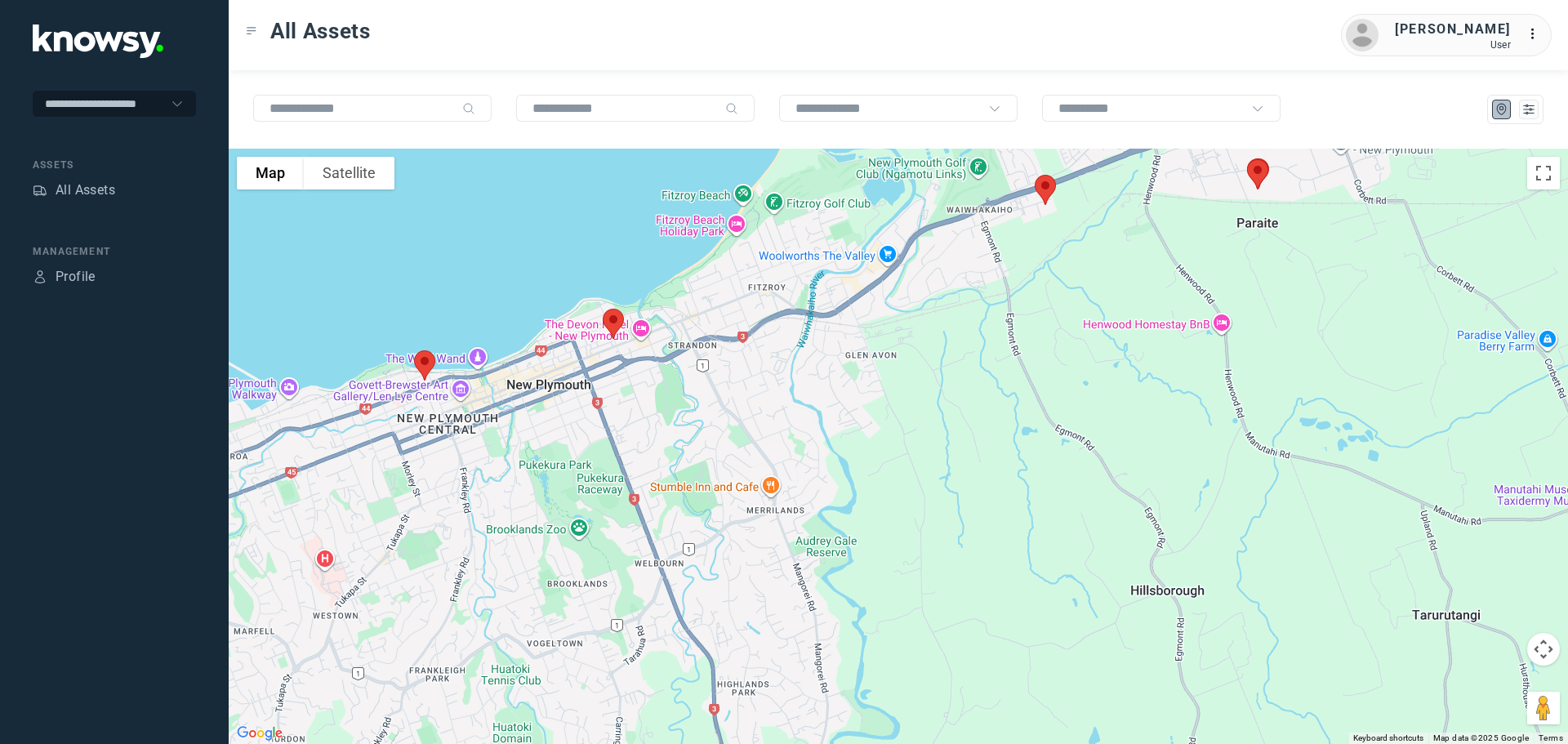
click at [427, 359] on img at bounding box center [424, 366] width 34 height 43
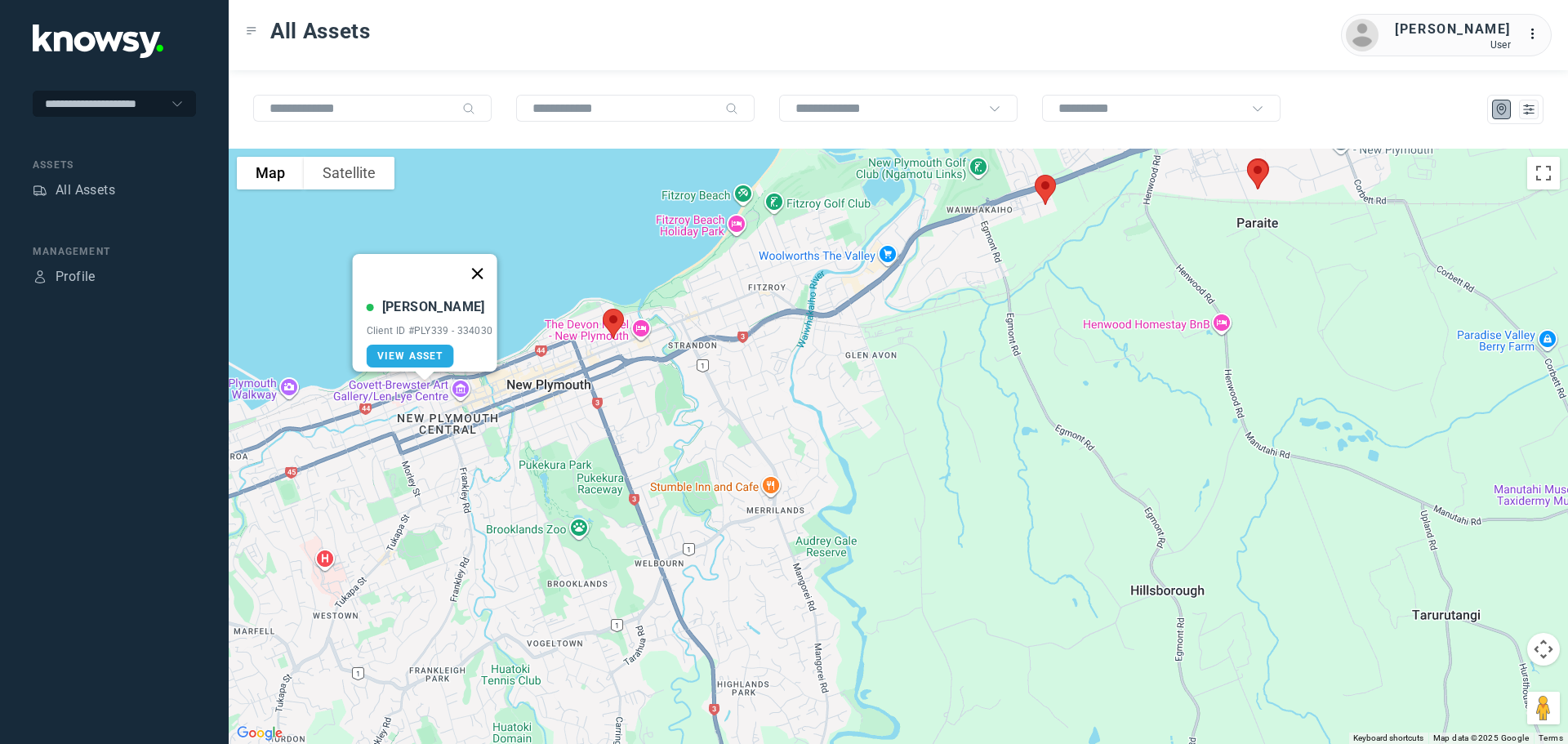
click at [487, 262] on button "Close" at bounding box center [476, 273] width 39 height 39
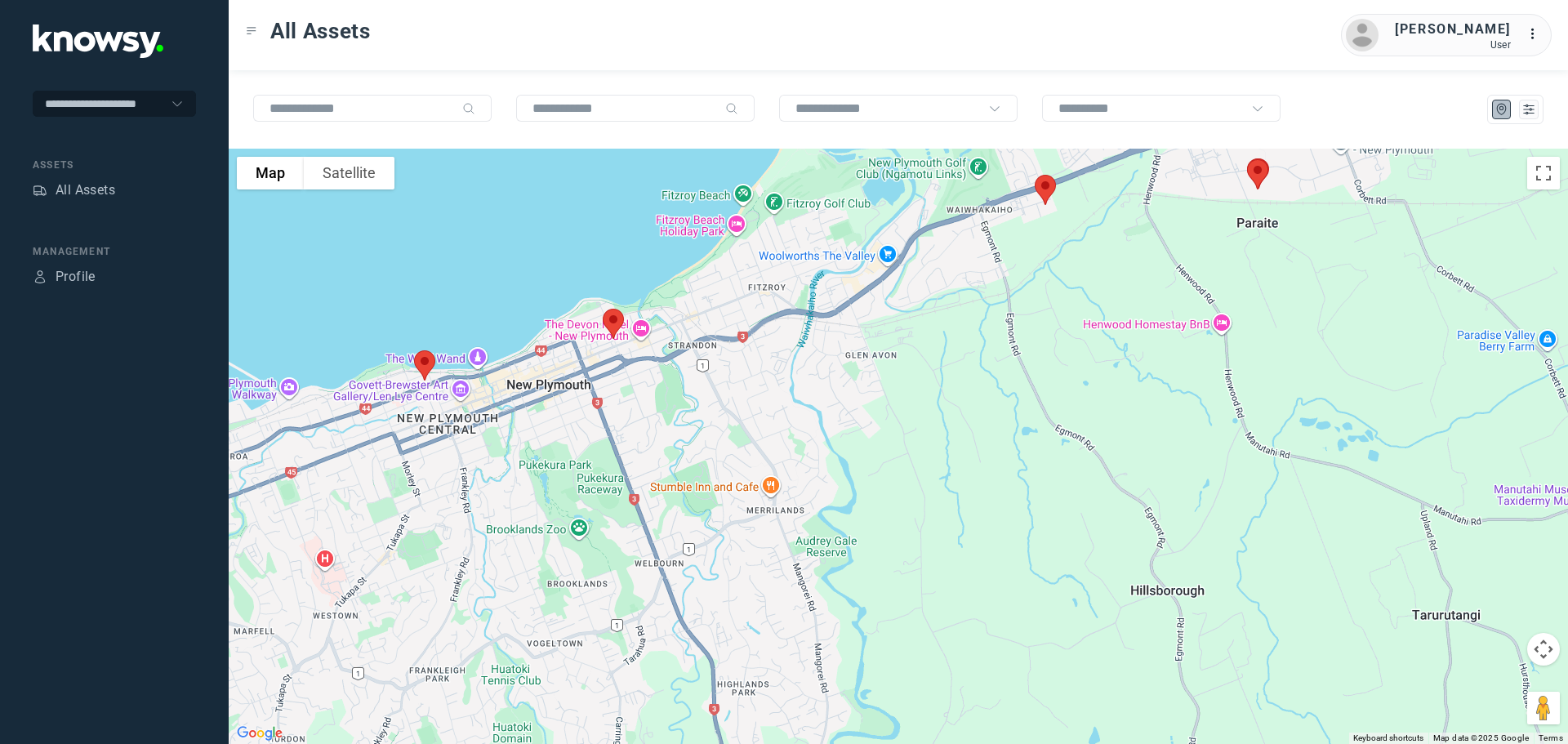
click at [614, 322] on img at bounding box center [613, 323] width 34 height 43
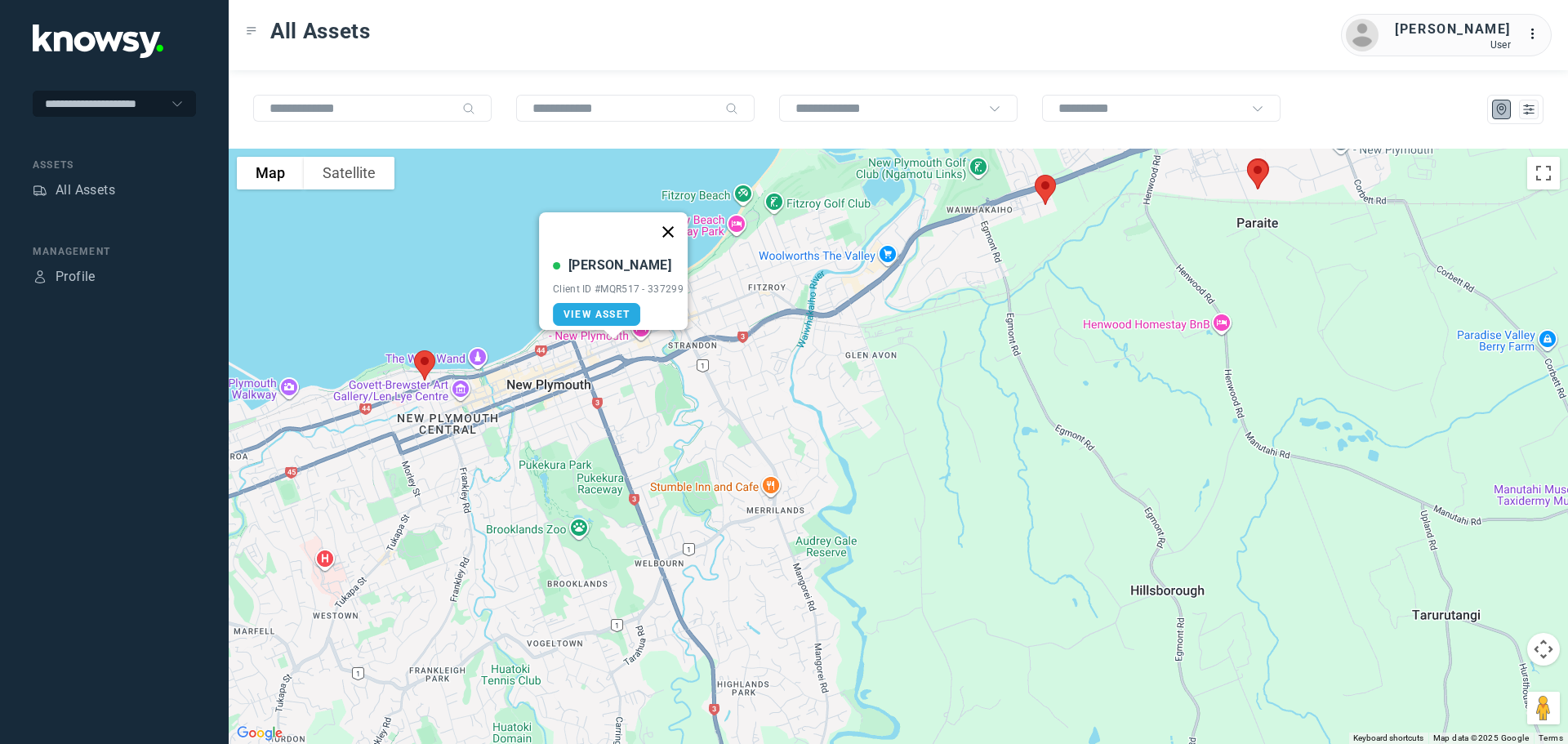
click at [678, 219] on button "Close" at bounding box center [668, 231] width 39 height 39
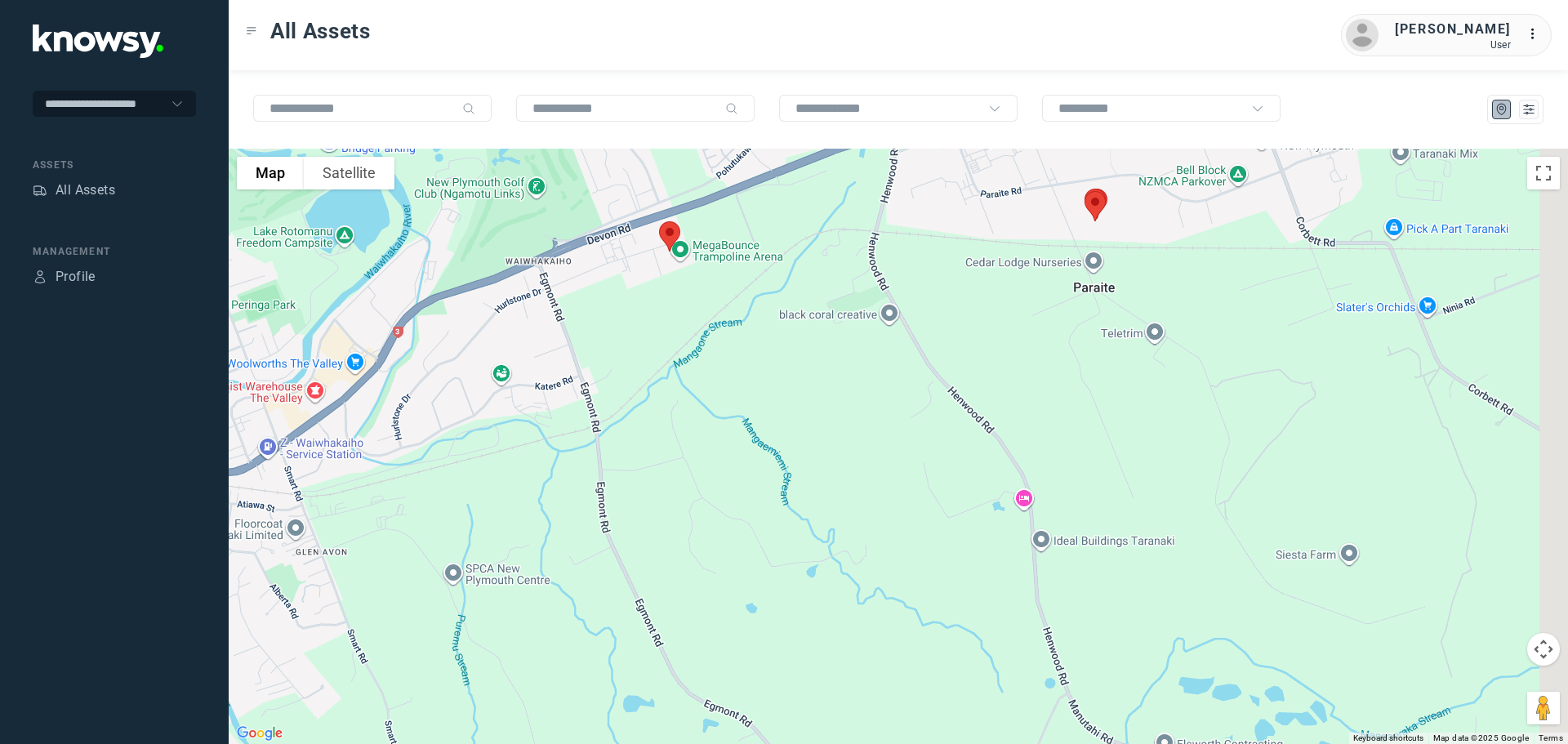
drag, startPoint x: 659, startPoint y: 319, endPoint x: -138, endPoint y: 638, distance: 858.5
click at [0, 638] on html "**********" at bounding box center [784, 372] width 1568 height 744
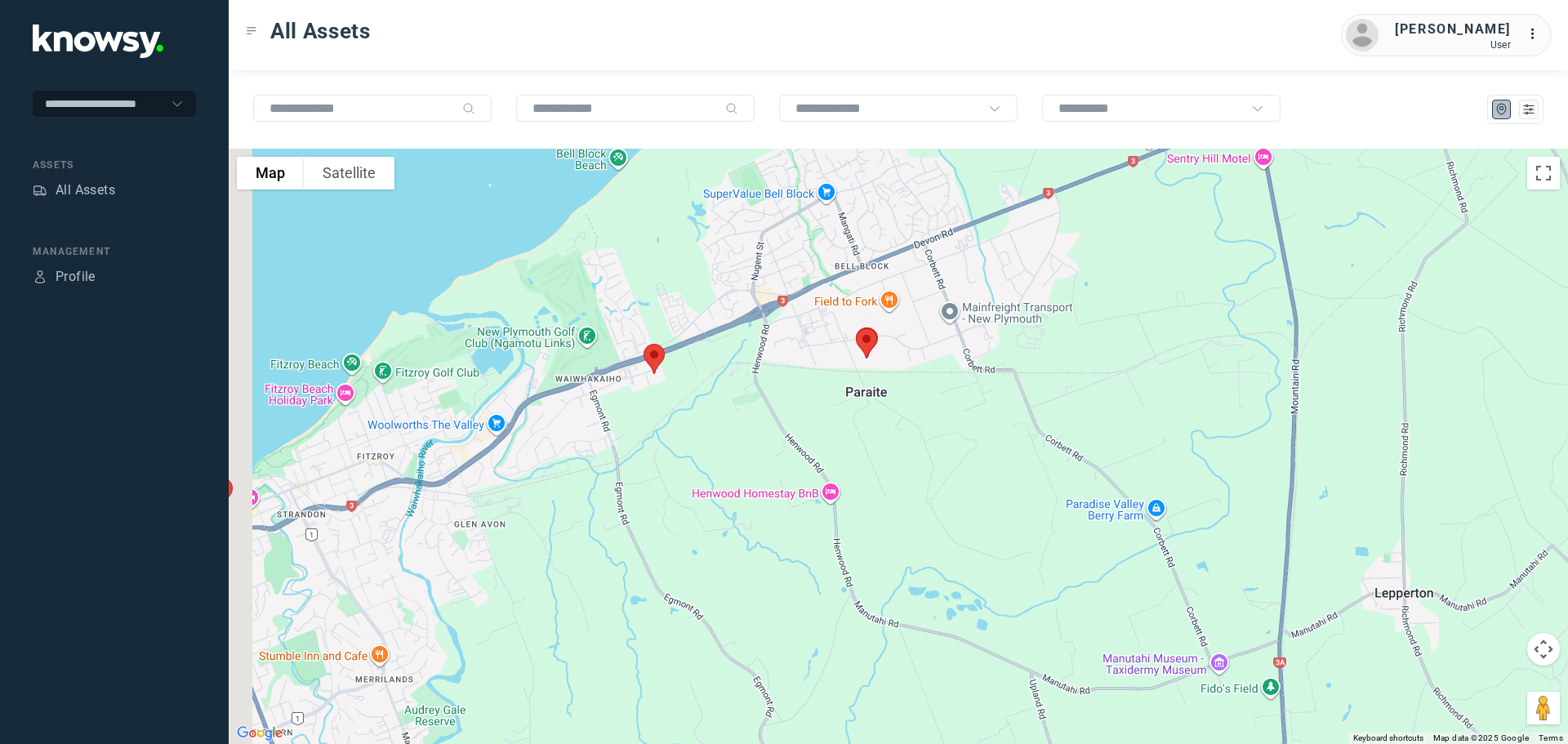
drag, startPoint x: 481, startPoint y: 444, endPoint x: 671, endPoint y: 455, distance: 190.3
click at [671, 455] on div at bounding box center [898, 446] width 1339 height 595
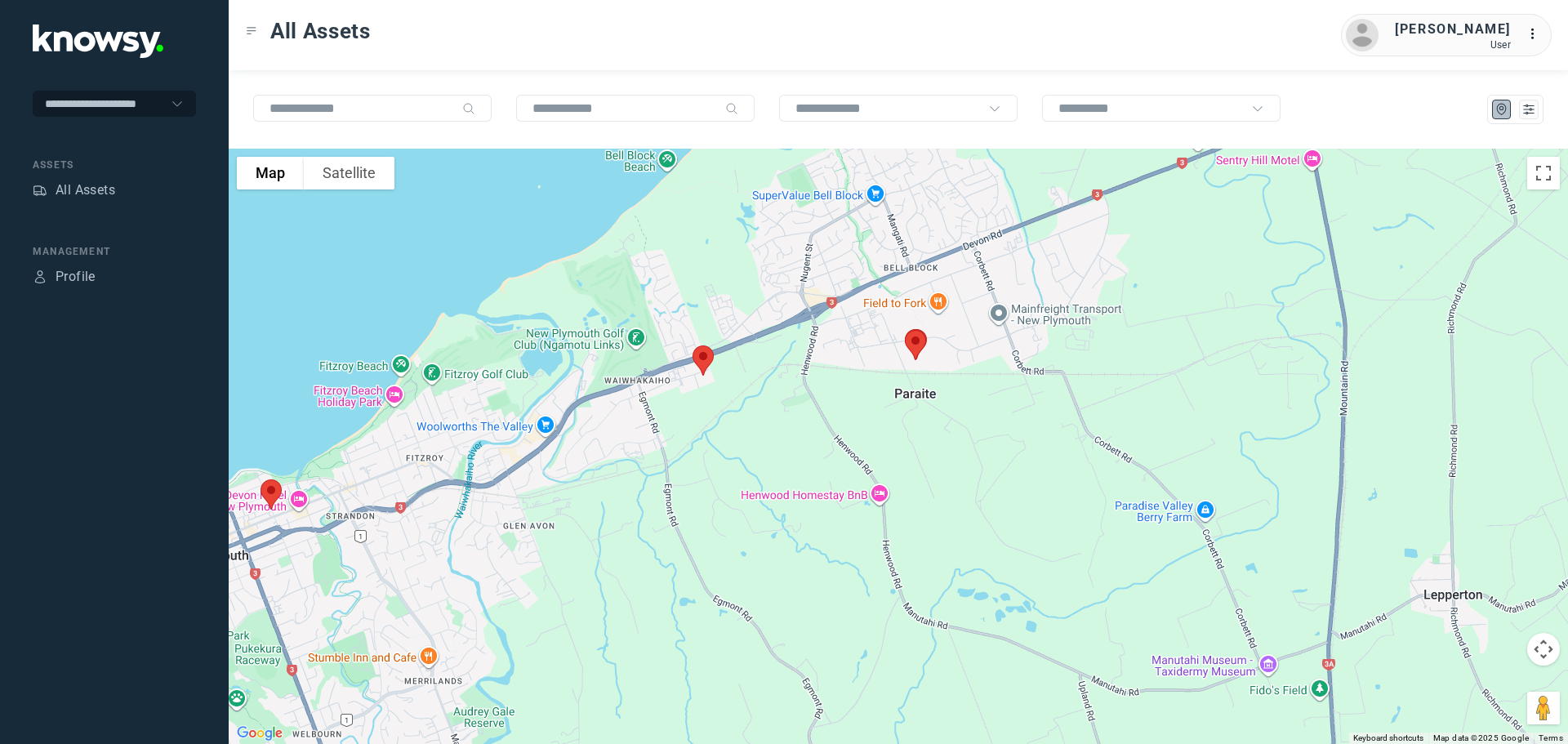
click at [914, 338] on img at bounding box center [915, 345] width 34 height 43
click at [979, 236] on button "Close" at bounding box center [969, 253] width 39 height 39
click at [709, 361] on img at bounding box center [703, 361] width 34 height 43
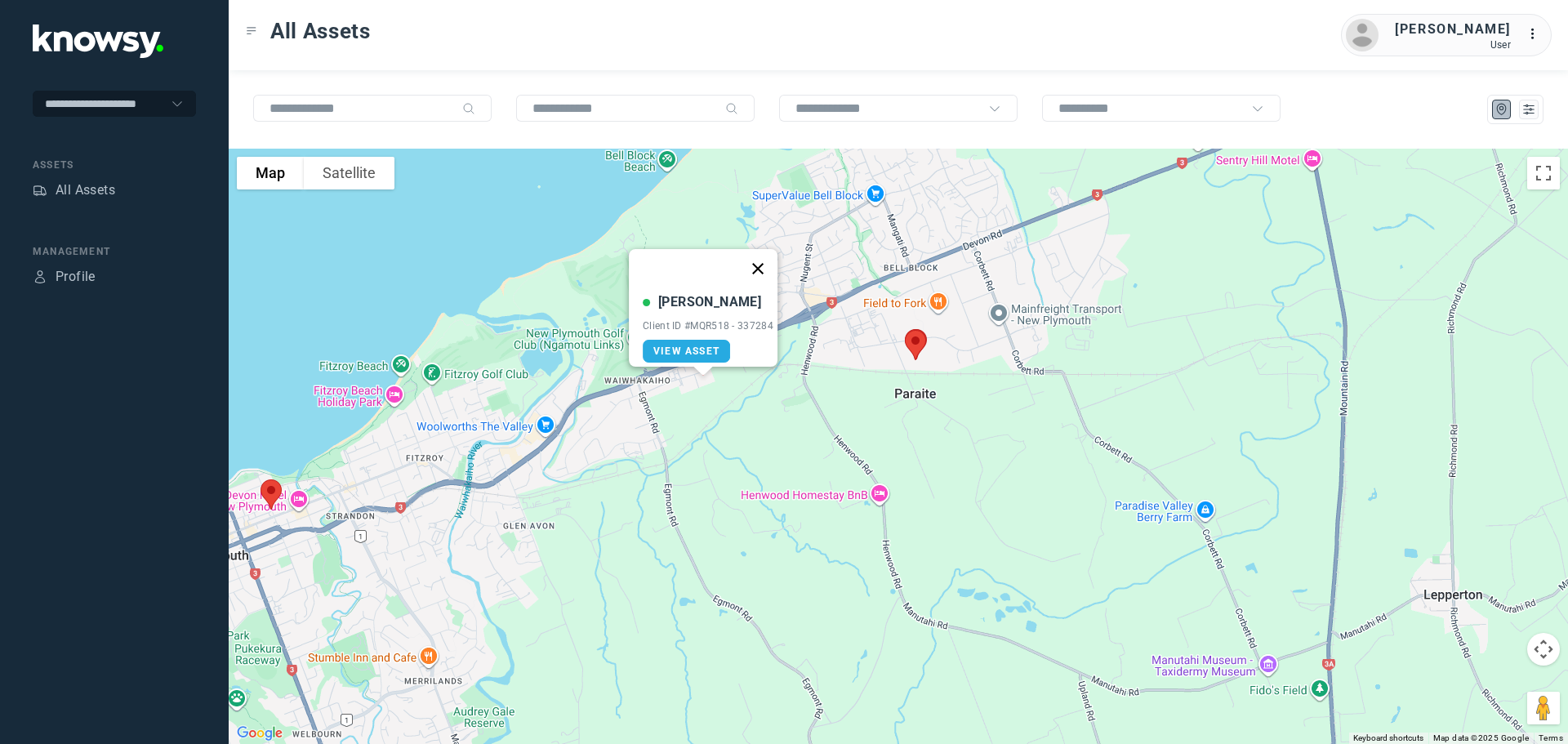
click at [760, 256] on button "Close" at bounding box center [757, 269] width 39 height 39
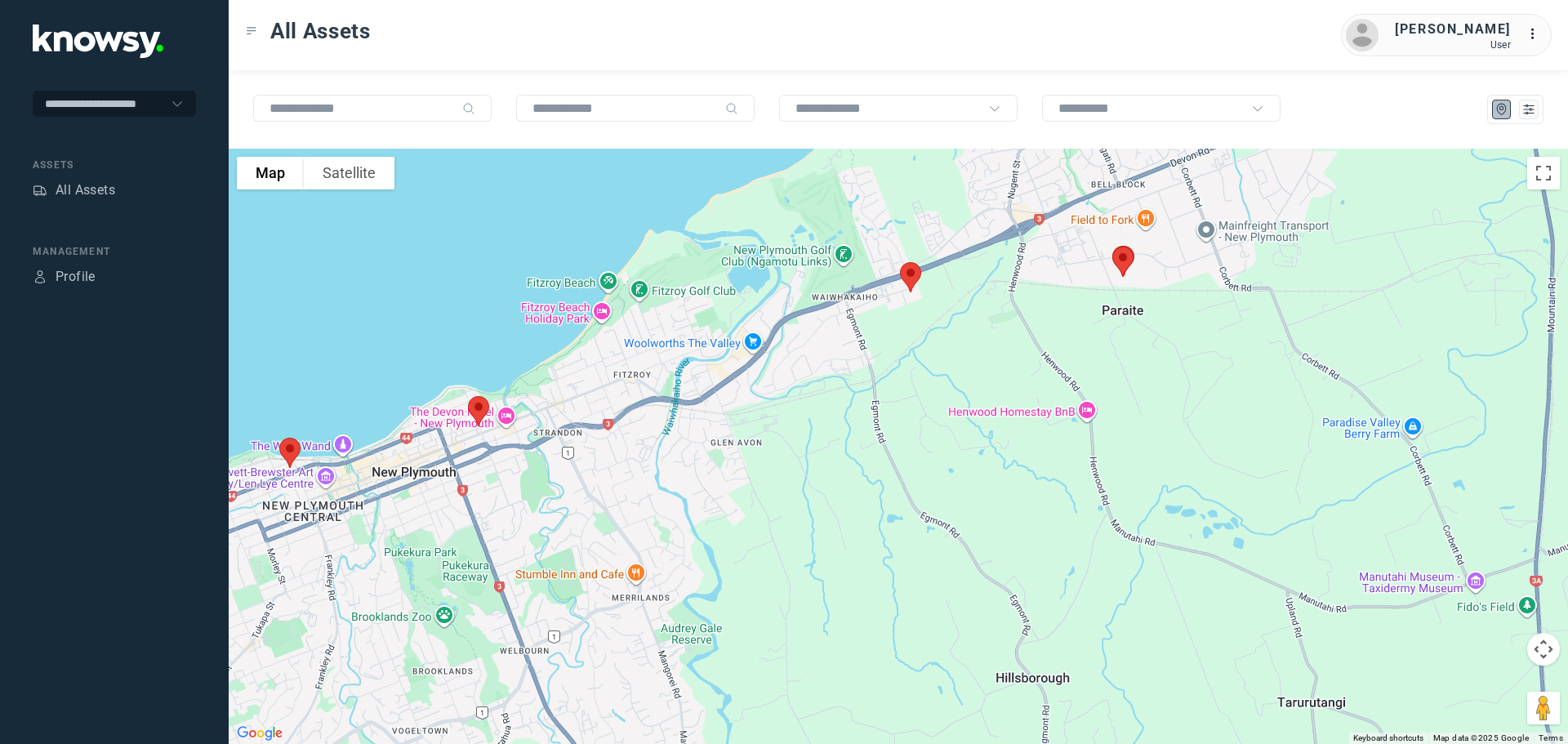
drag, startPoint x: 441, startPoint y: 416, endPoint x: 690, endPoint y: 323, distance: 265.8
click at [690, 323] on div at bounding box center [898, 446] width 1339 height 595
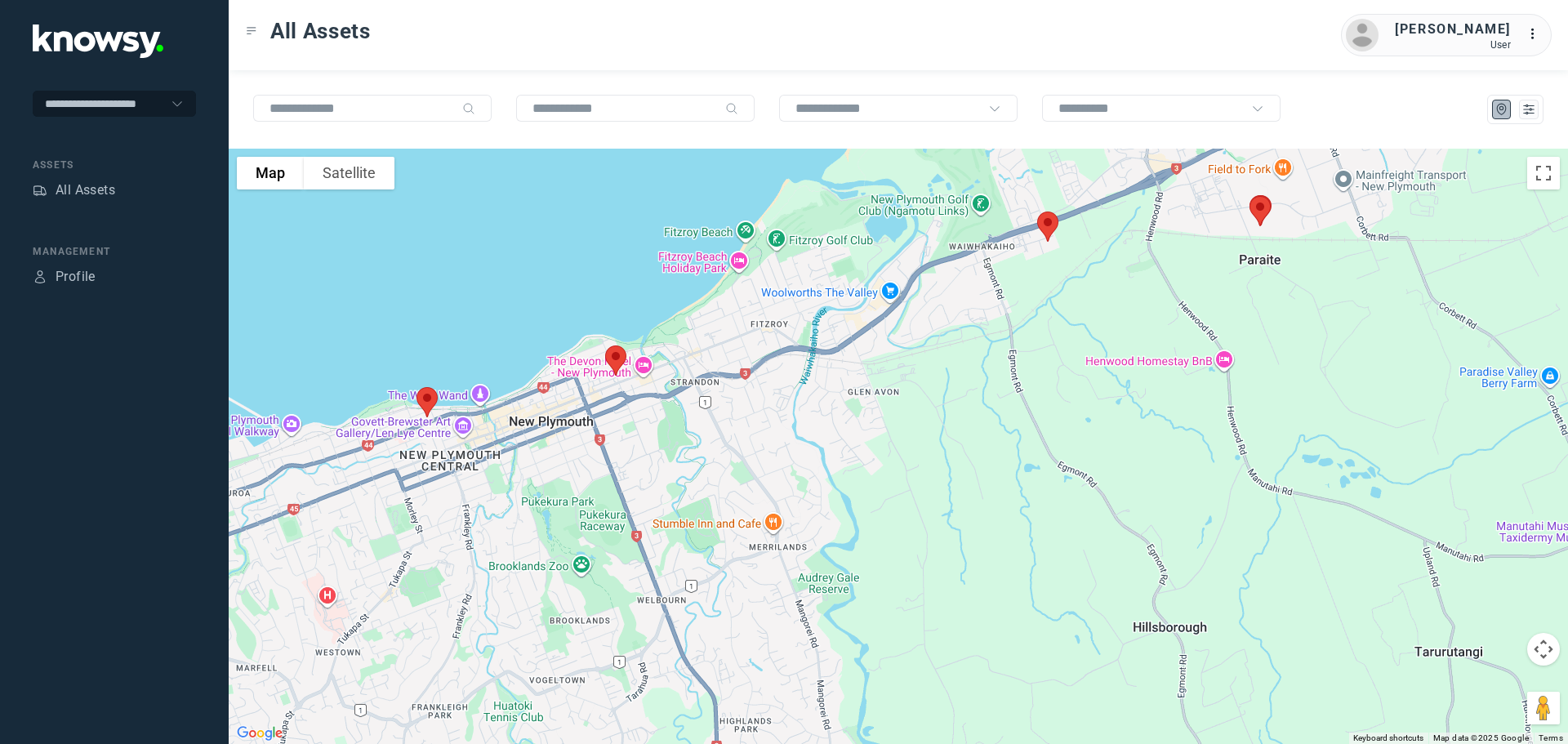
drag, startPoint x: 549, startPoint y: 416, endPoint x: 643, endPoint y: 377, distance: 101.8
click at [643, 377] on div at bounding box center [898, 446] width 1339 height 595
click at [618, 355] on img at bounding box center [615, 361] width 34 height 43
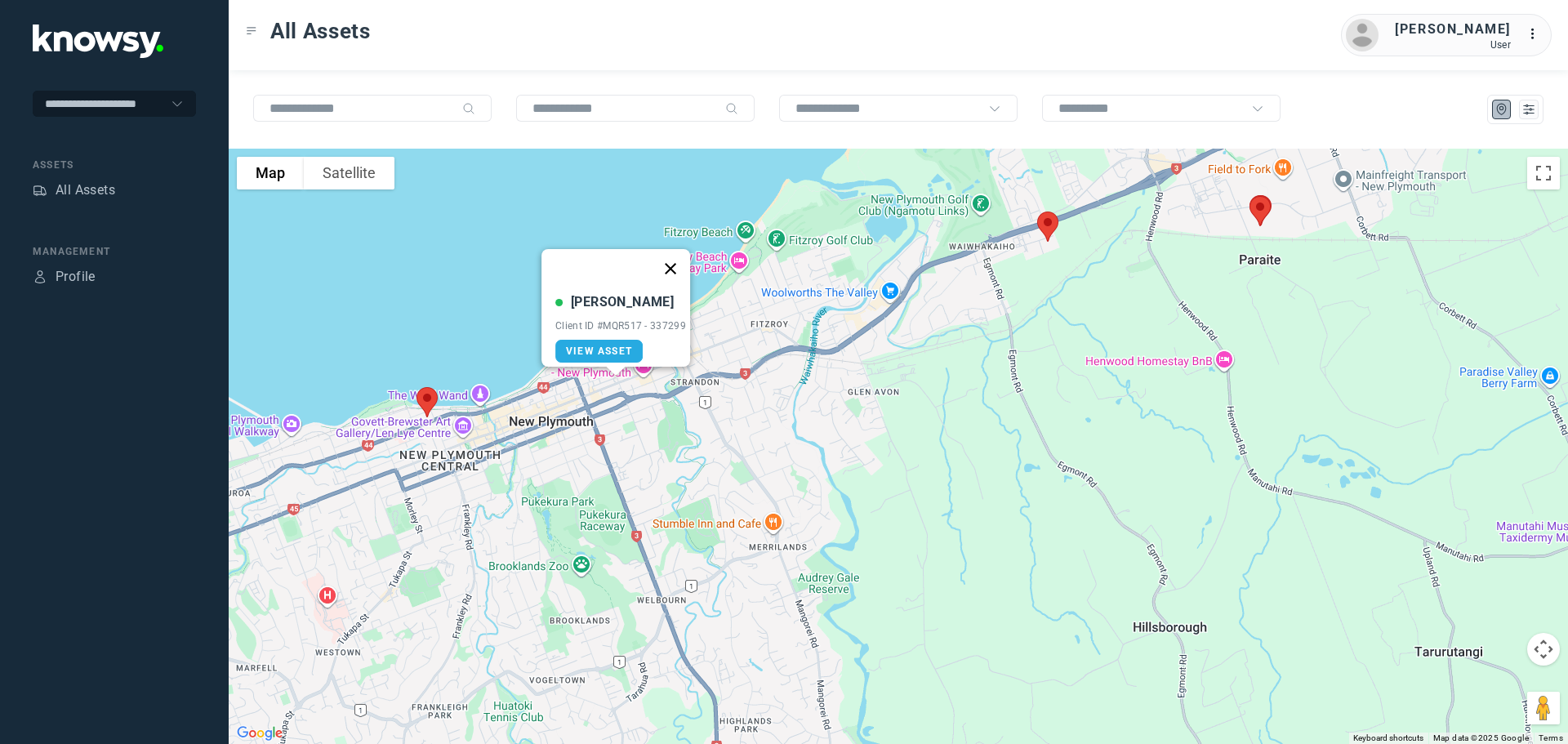
click at [676, 254] on button "Close" at bounding box center [670, 269] width 39 height 39
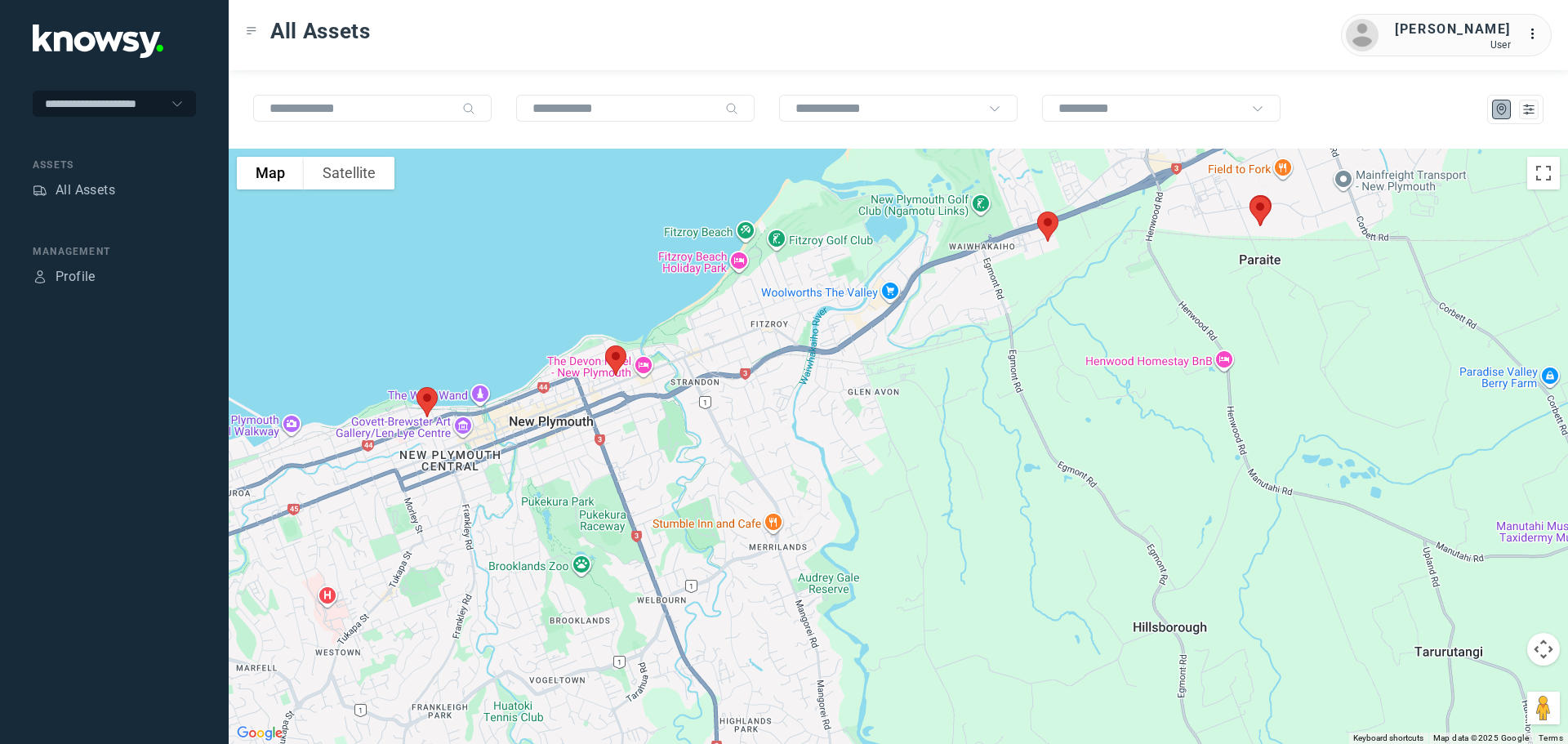
click at [422, 398] on img at bounding box center [427, 402] width 34 height 43
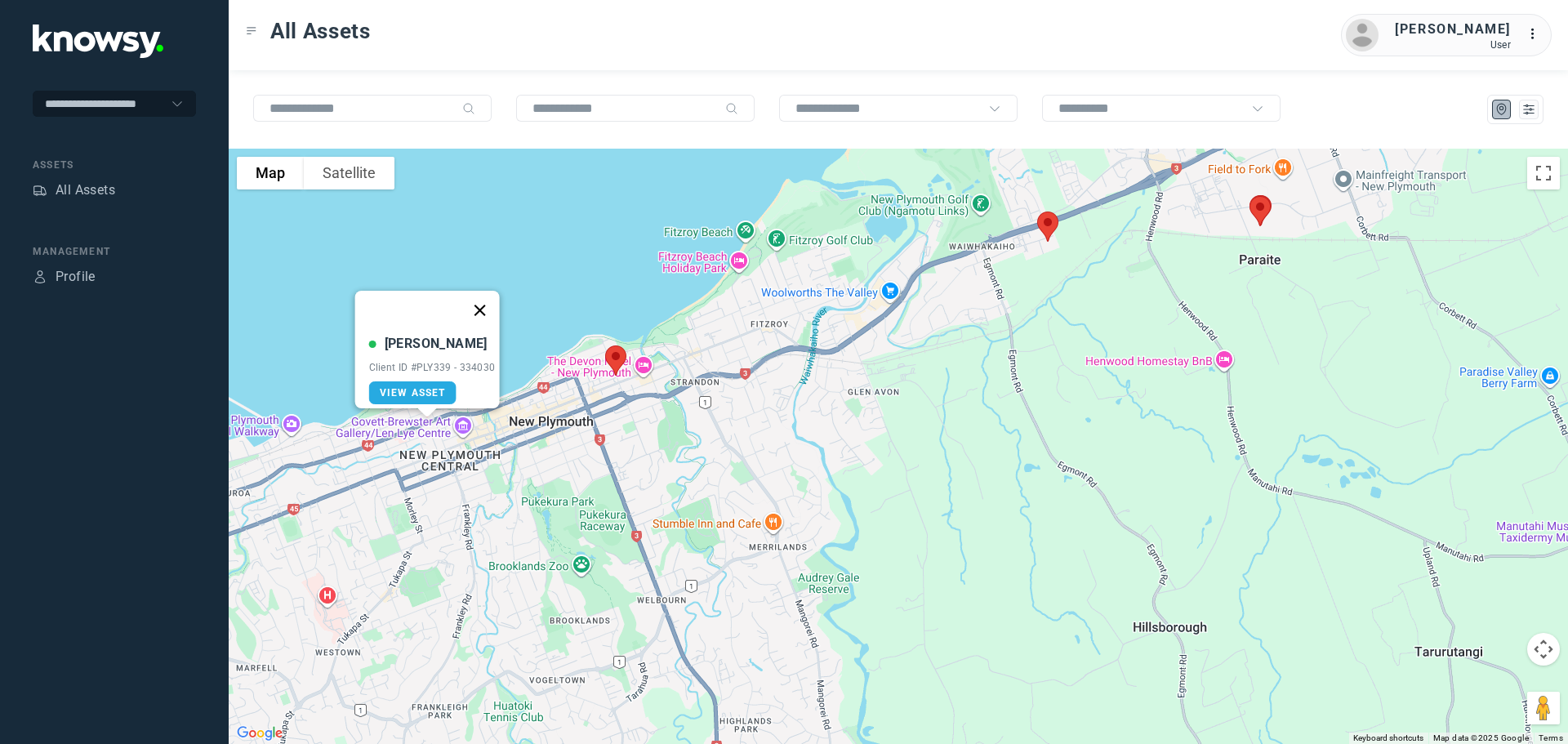
click at [486, 299] on button "Close" at bounding box center [479, 310] width 39 height 39
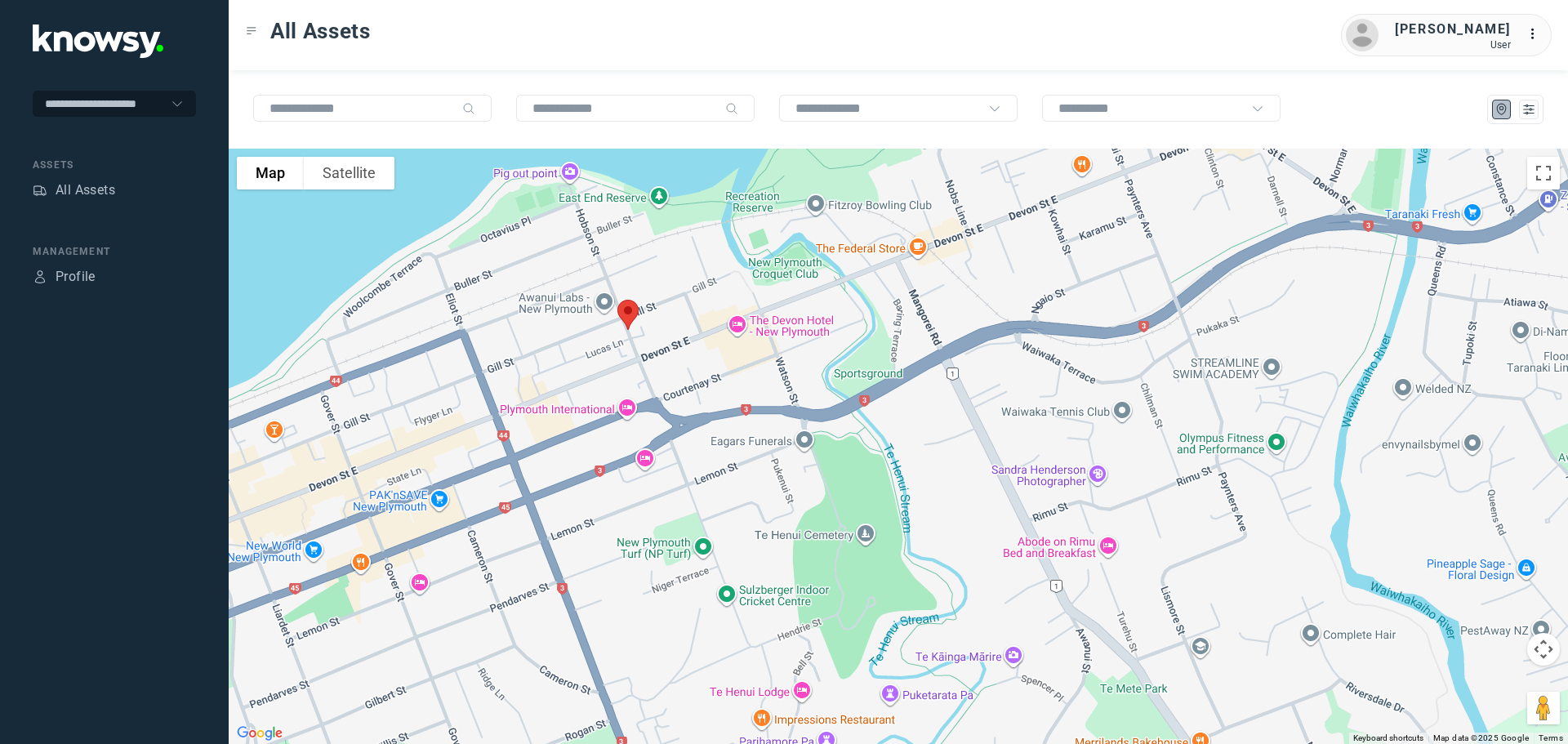
drag, startPoint x: 602, startPoint y: 302, endPoint x: 634, endPoint y: 505, distance: 205.5
click at [634, 505] on div at bounding box center [898, 446] width 1339 height 595
